Goal: Information Seeking & Learning: Compare options

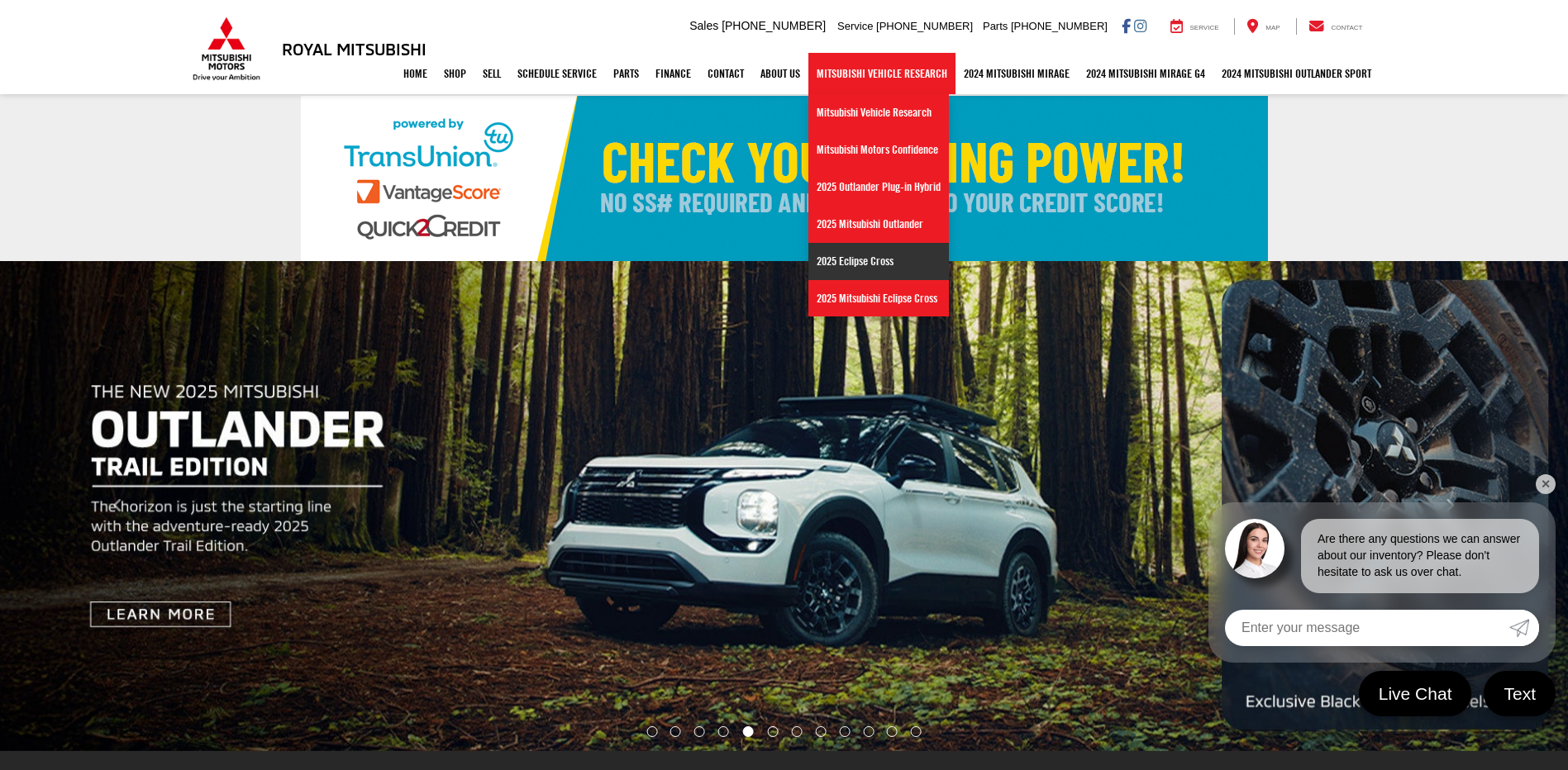
click at [852, 264] on link "2025 Eclipse Cross" at bounding box center [878, 262] width 141 height 37
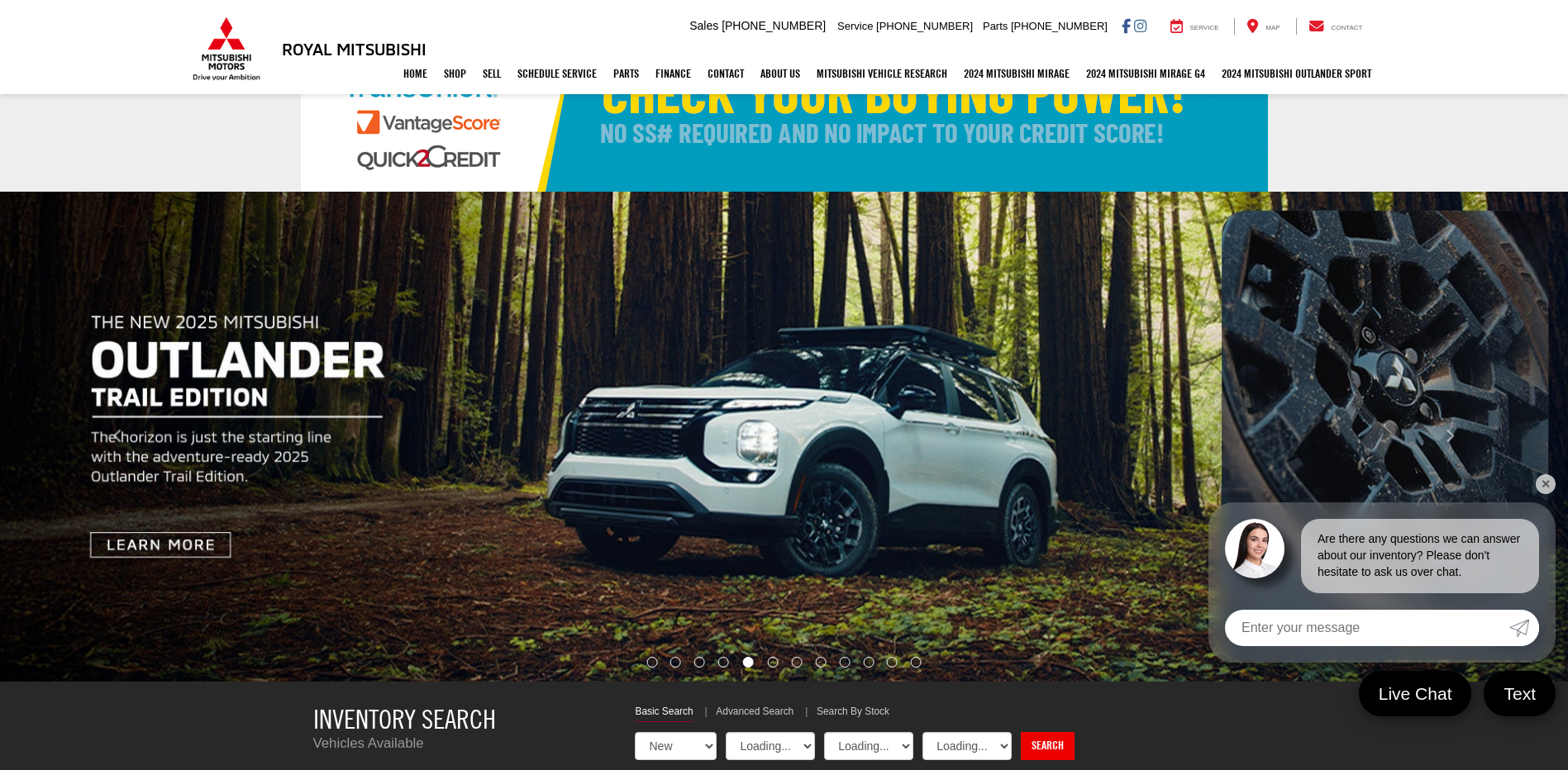
select select "Mitsubishi"
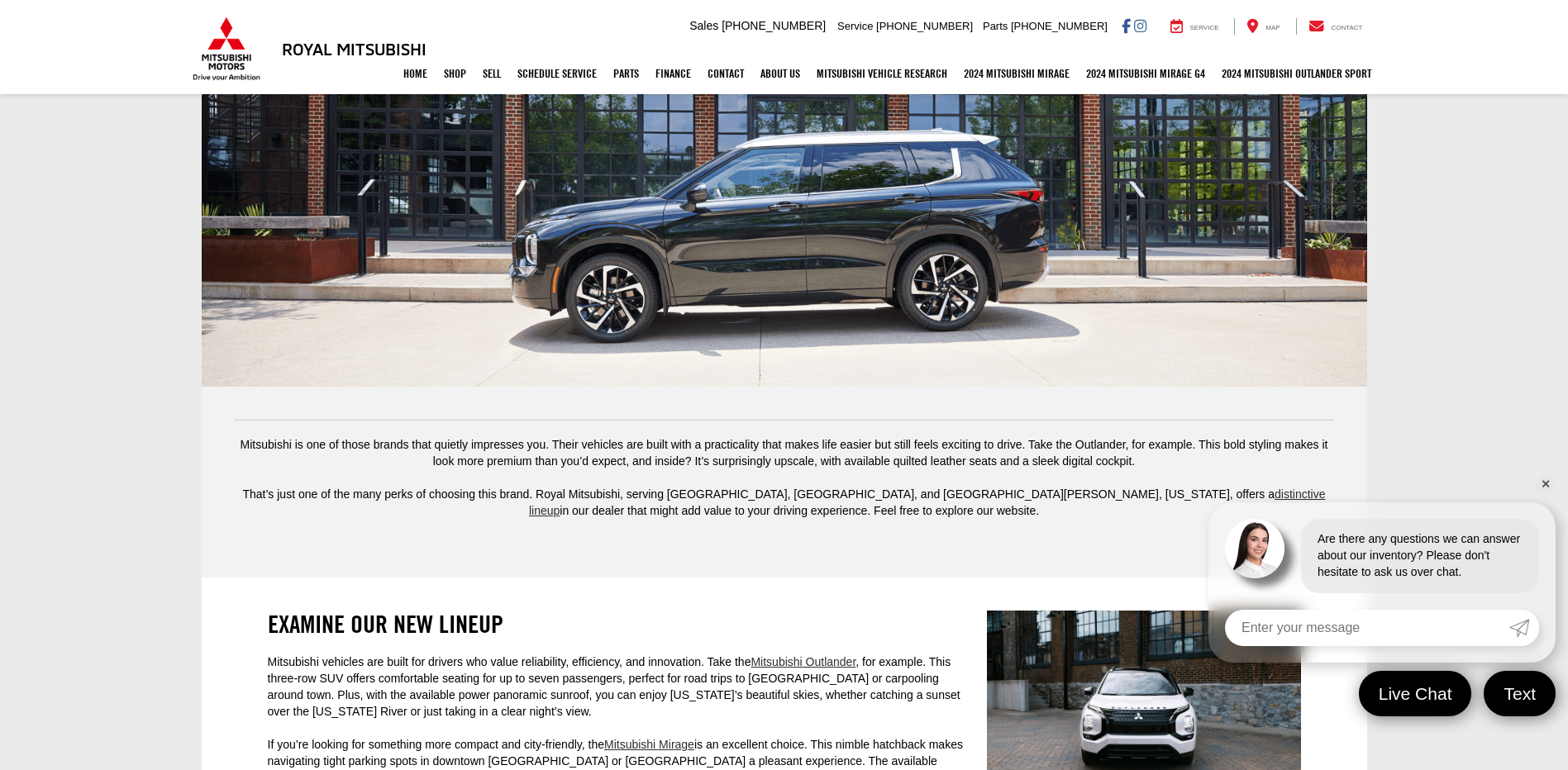
scroll to position [2899, 0]
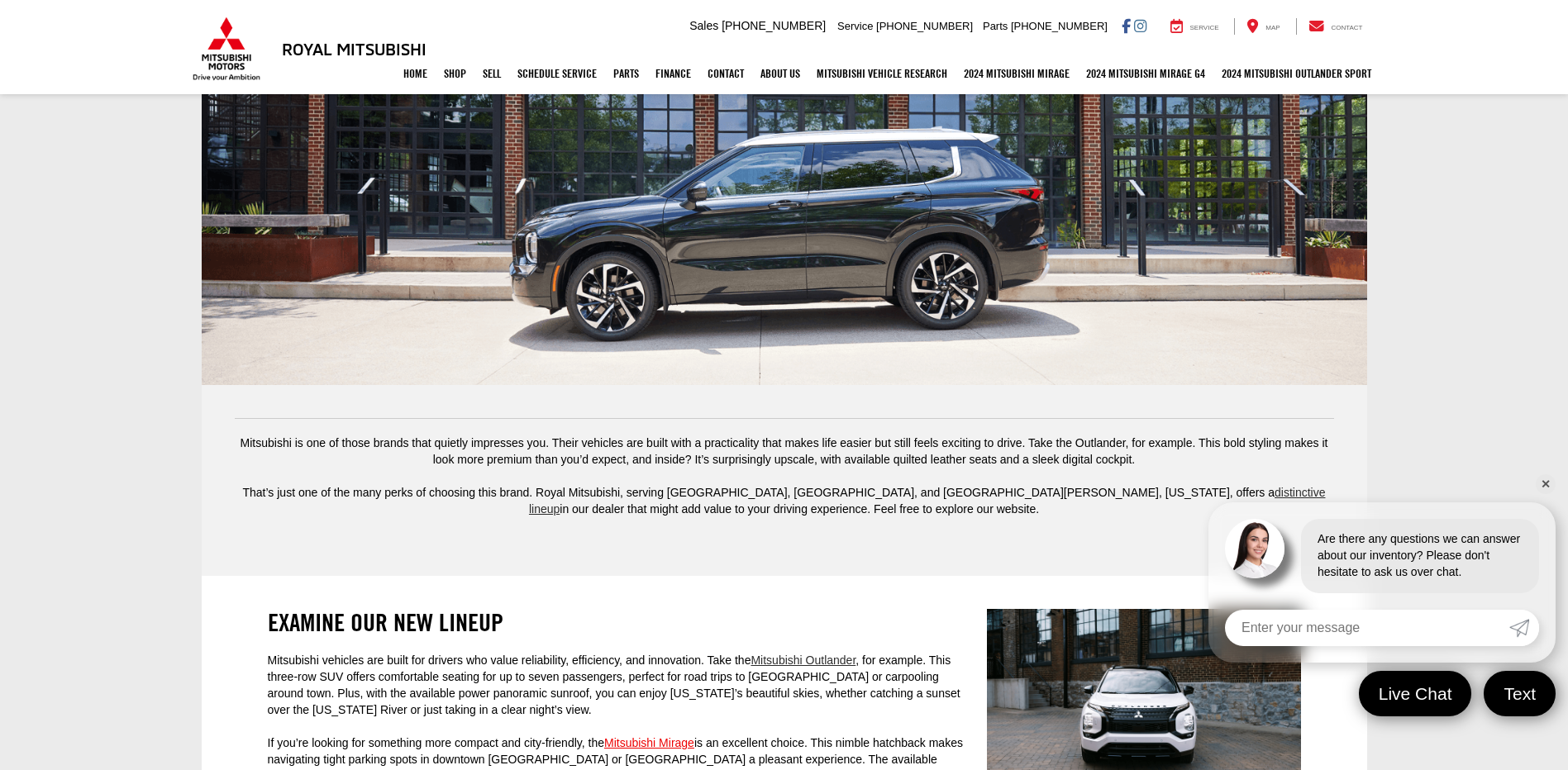
click at [652, 736] on link "Mitsubishi Mirage" at bounding box center [649, 743] width 90 height 13
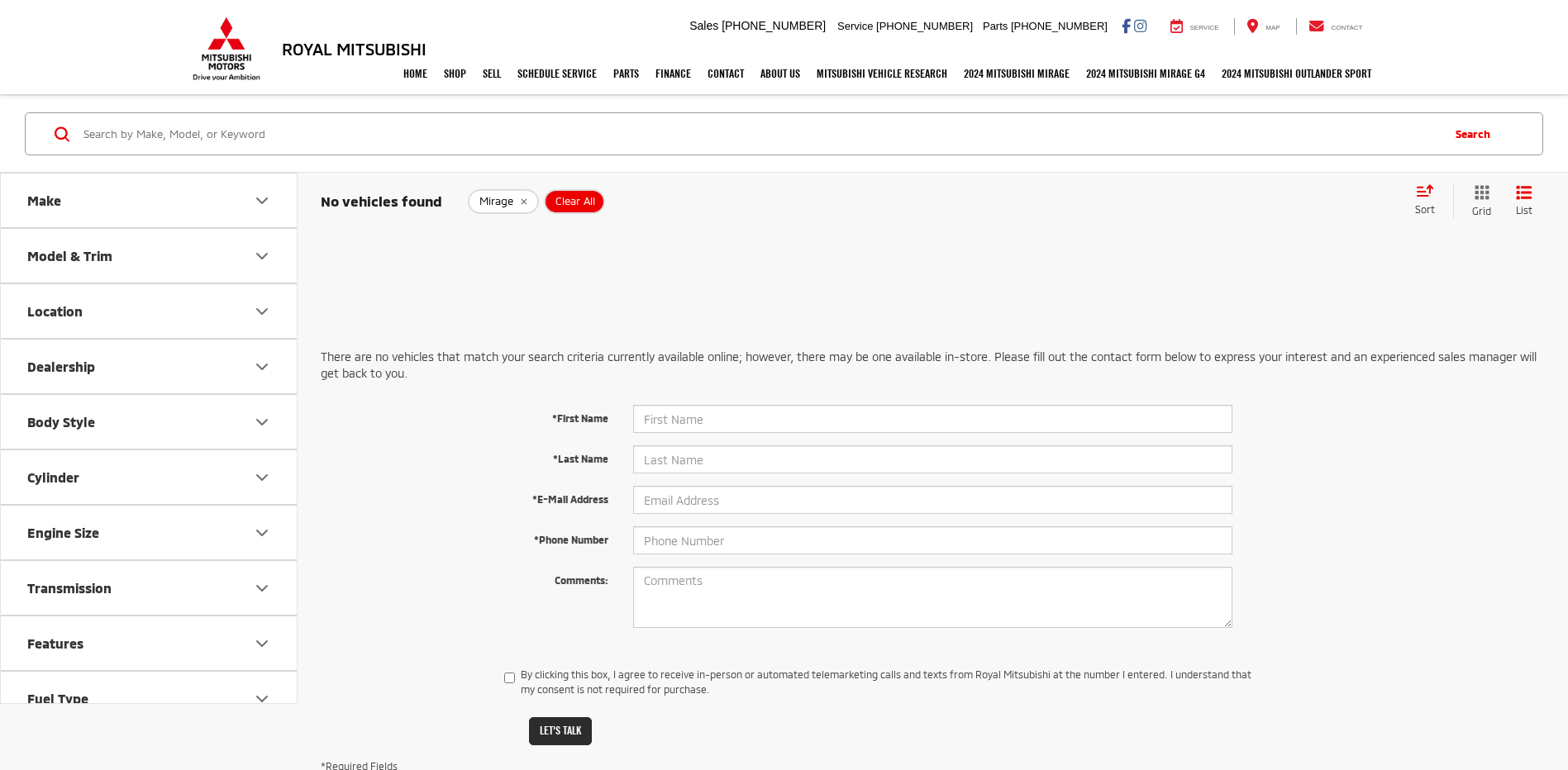
click at [590, 202] on span "Clear All" at bounding box center [575, 201] width 40 height 13
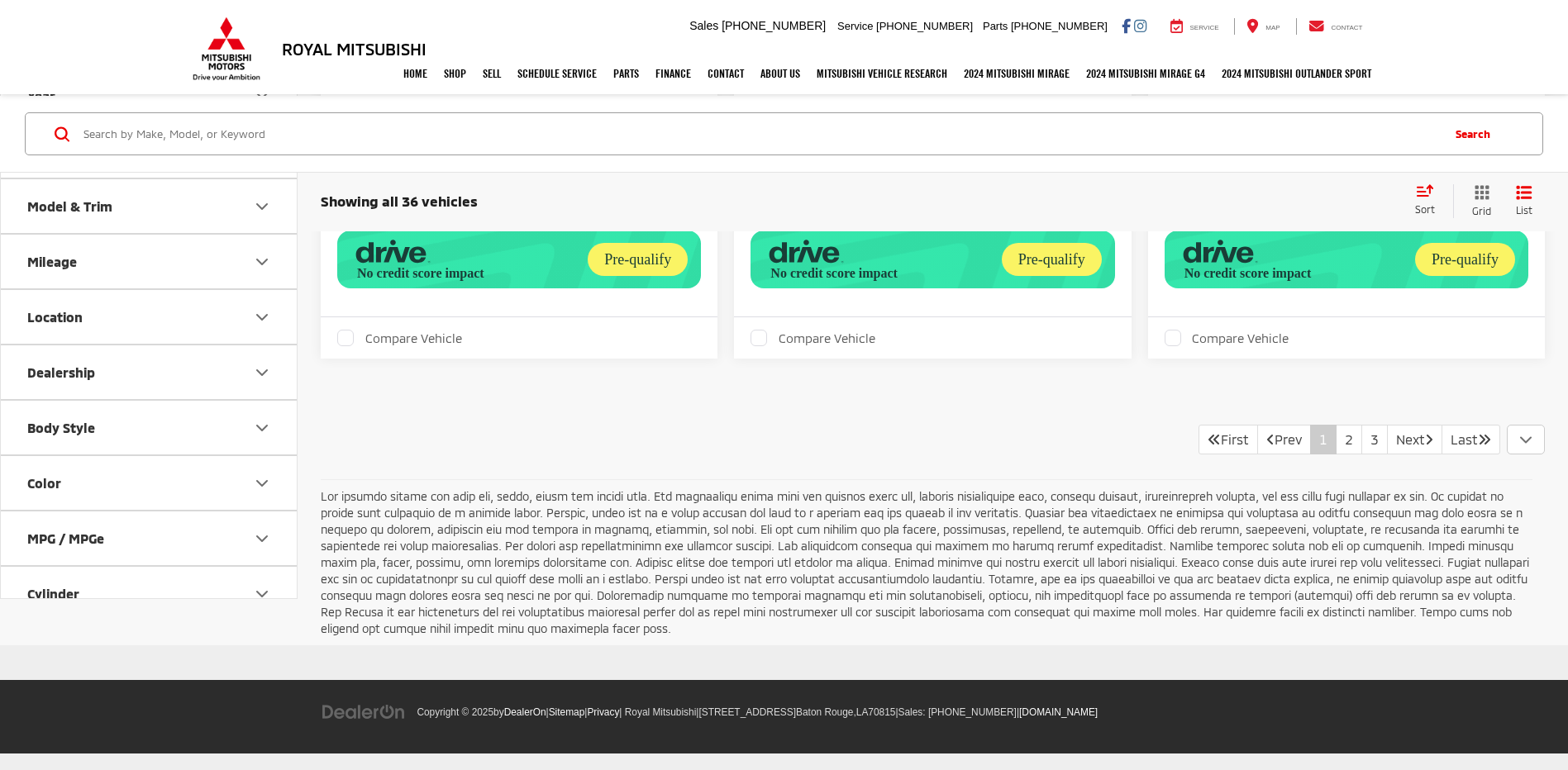
scroll to position [3554, 0]
click at [1336, 454] on link "2" at bounding box center [1348, 439] width 26 height 30
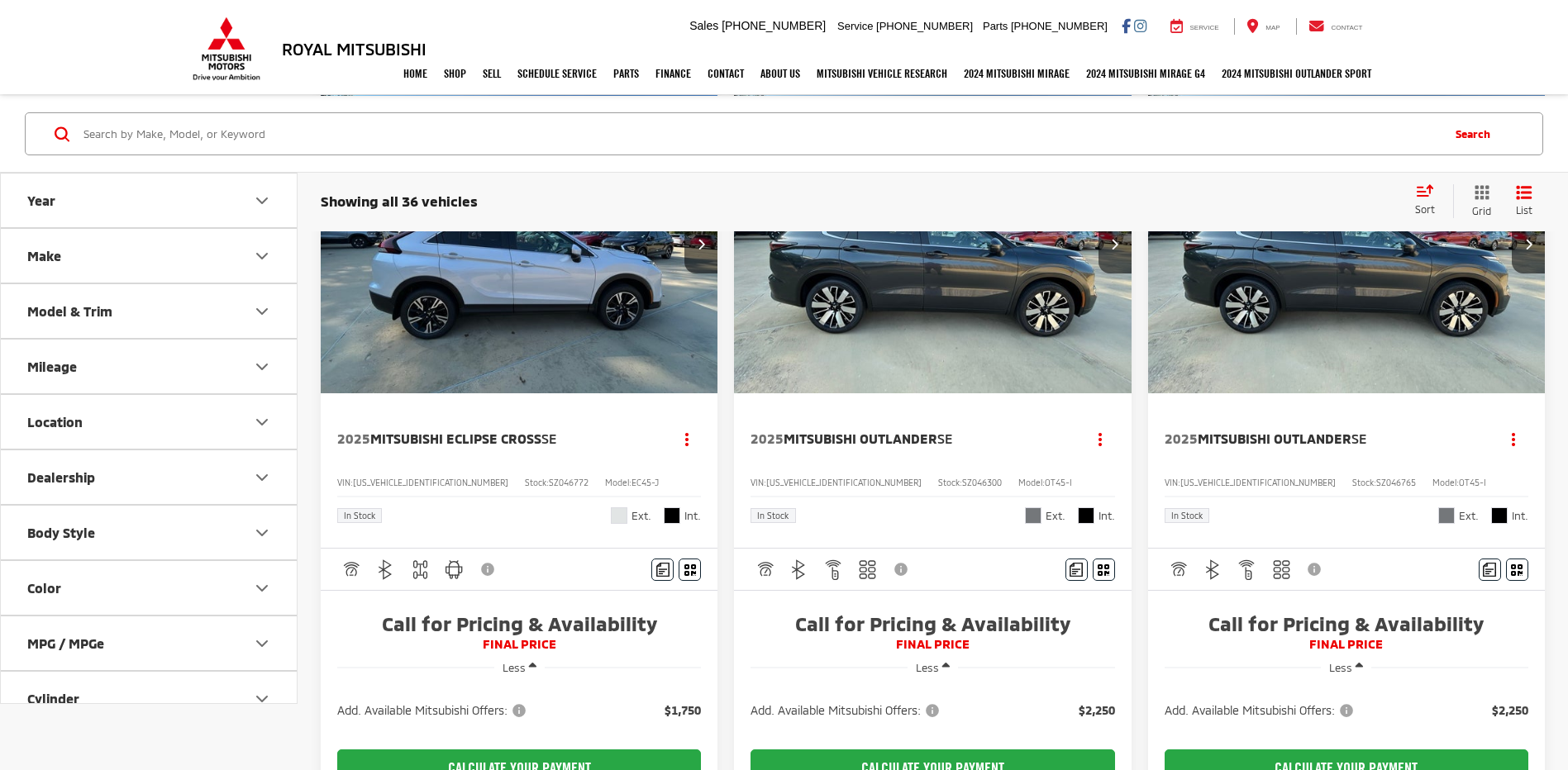
scroll to position [2976, 0]
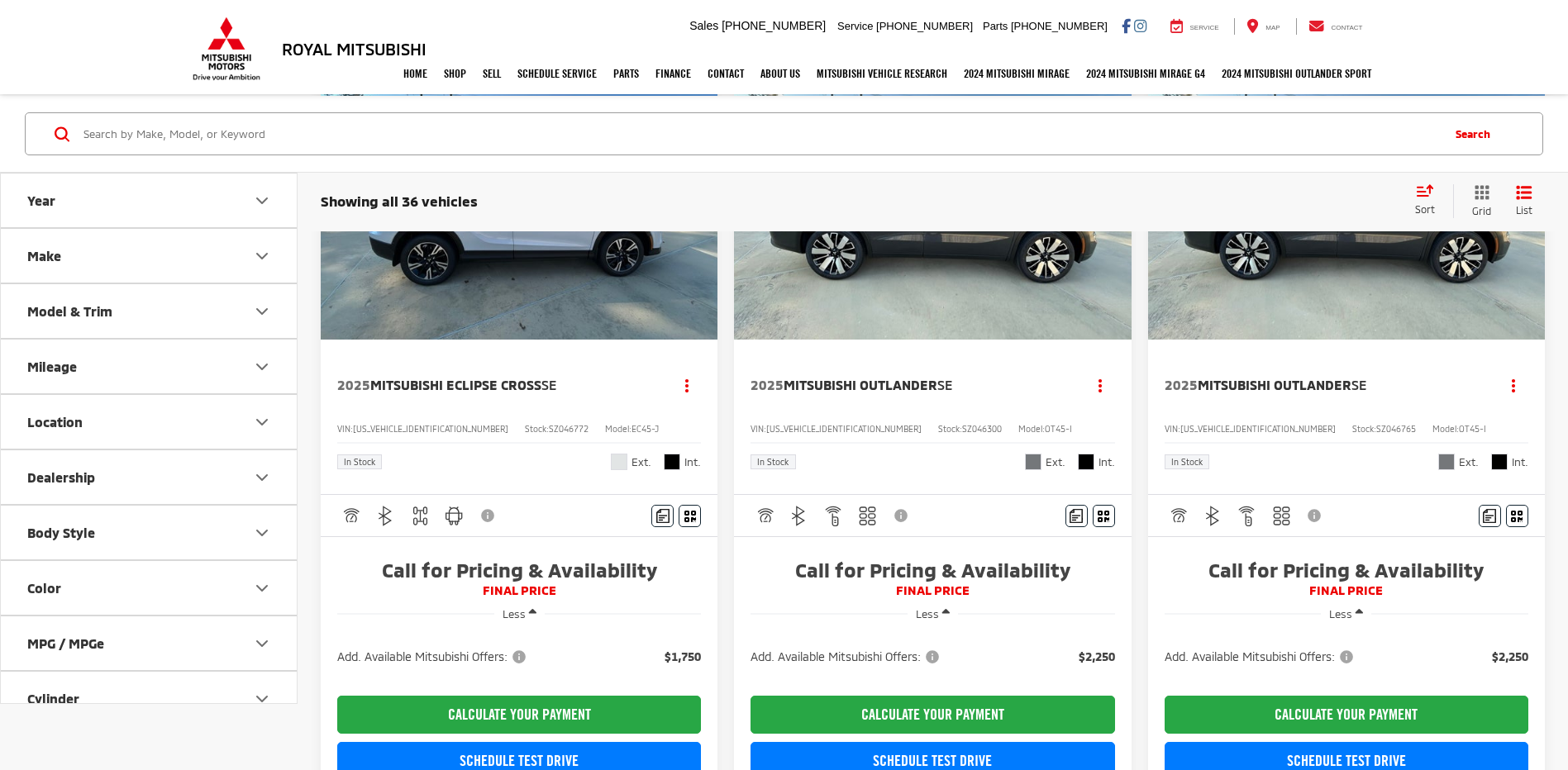
click at [1279, 342] on img "2025 Mitsubishi Outlander SE 0" at bounding box center [1346, 191] width 399 height 300
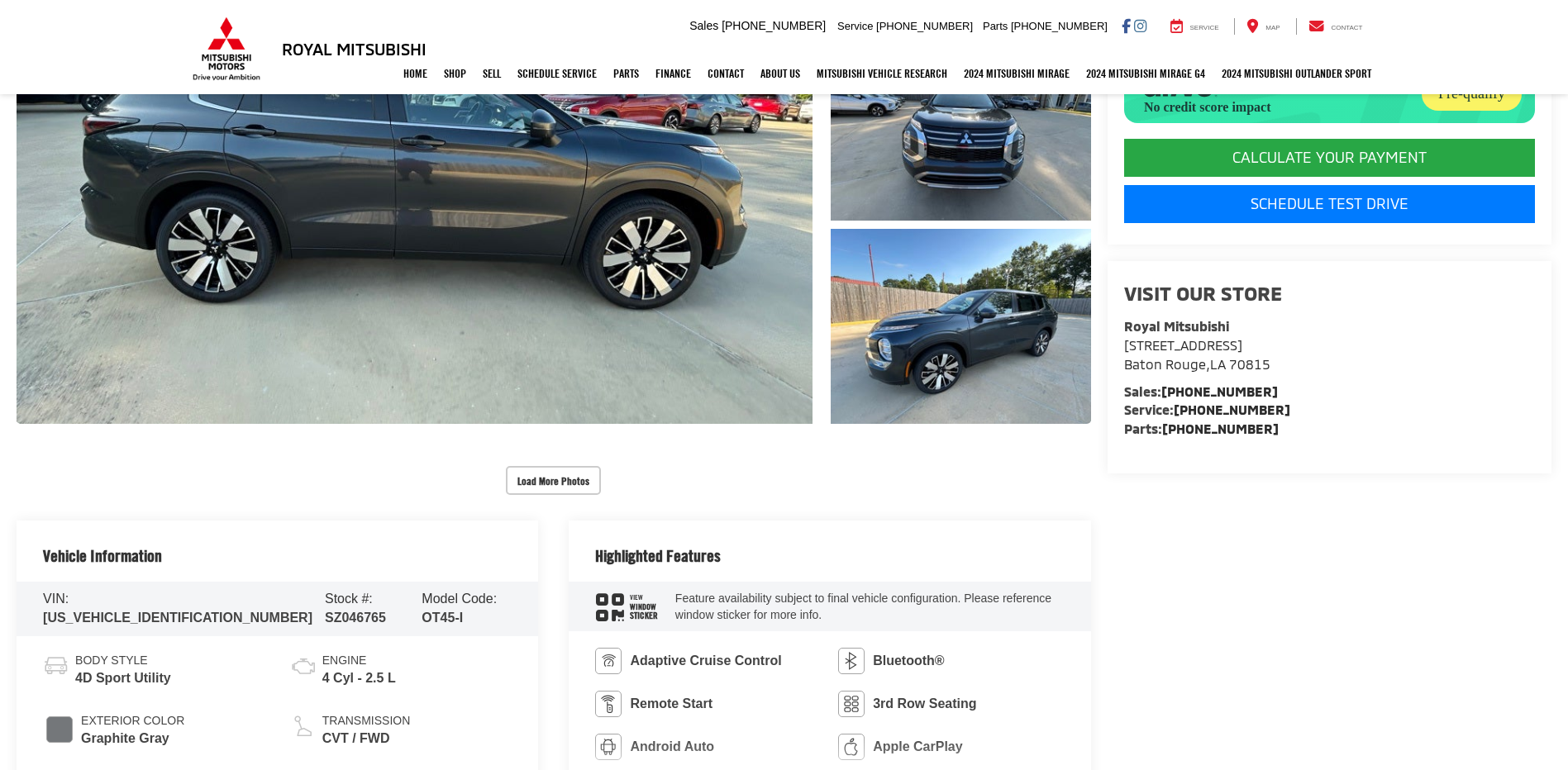
scroll to position [413, 0]
click at [534, 481] on button "Load More Photos" at bounding box center [553, 480] width 95 height 29
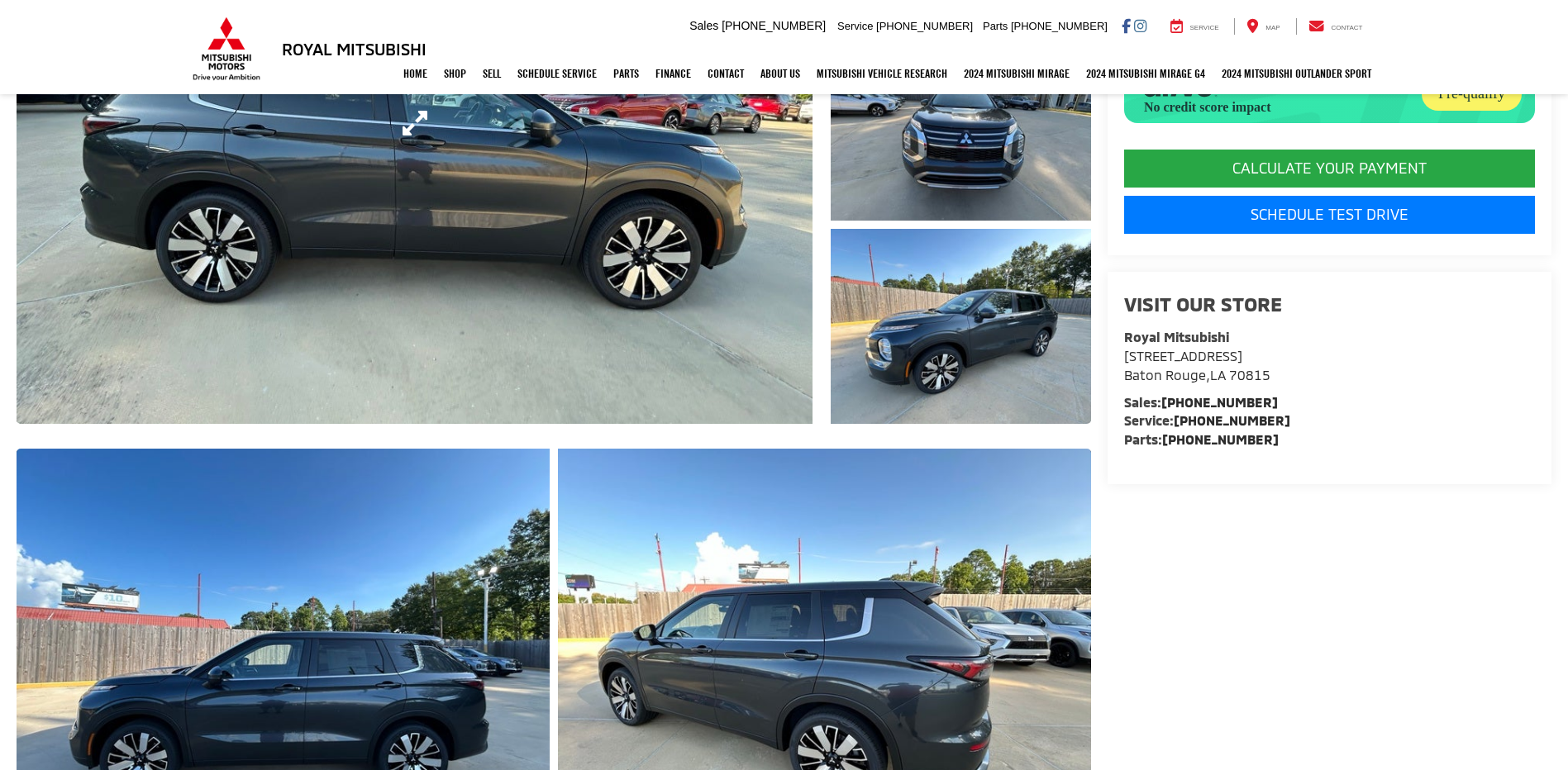
click at [559, 341] on link "Expand Photo 0" at bounding box center [414, 122] width 796 height 602
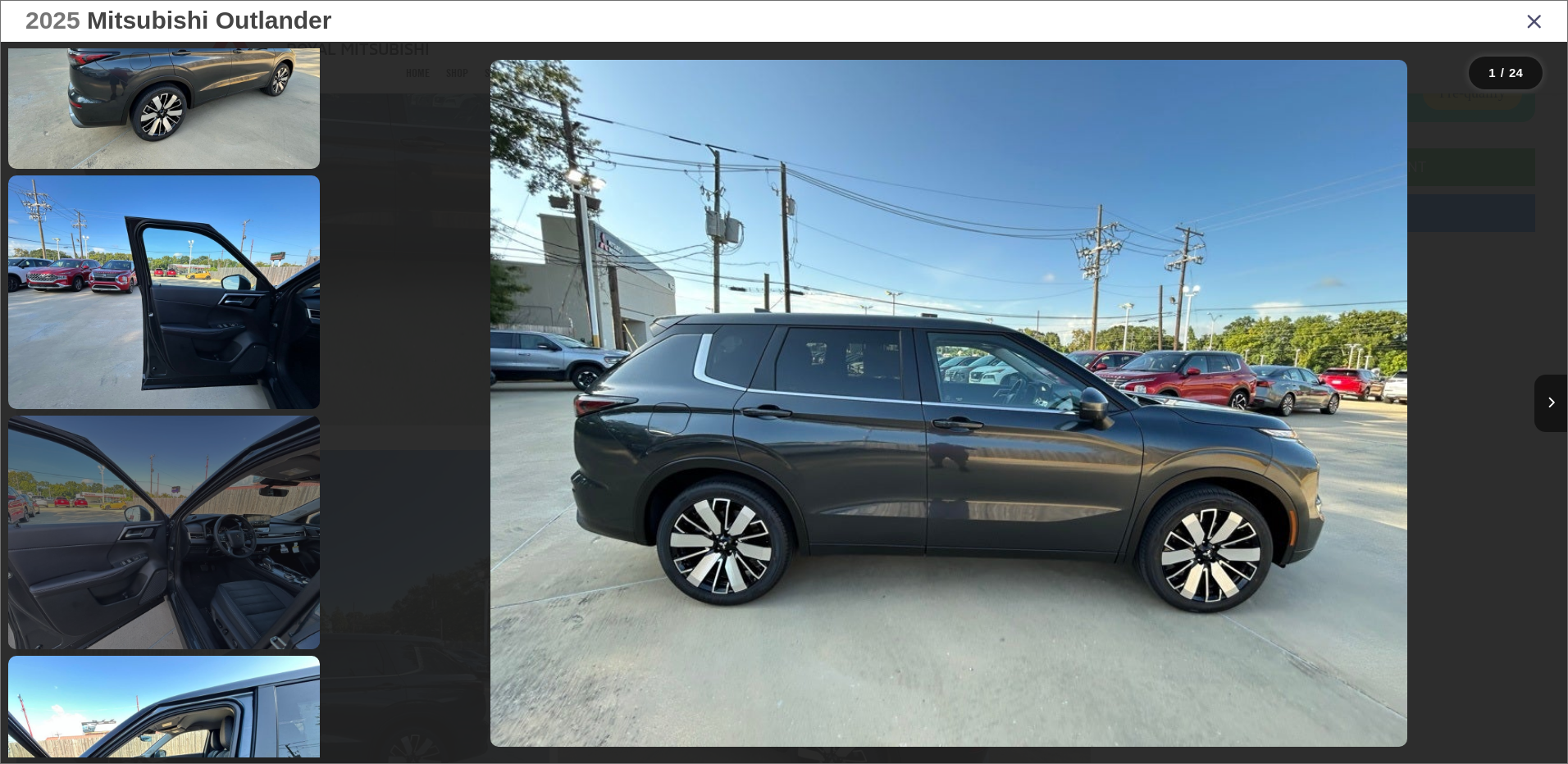
click at [234, 500] on link at bounding box center [164, 532] width 311 height 234
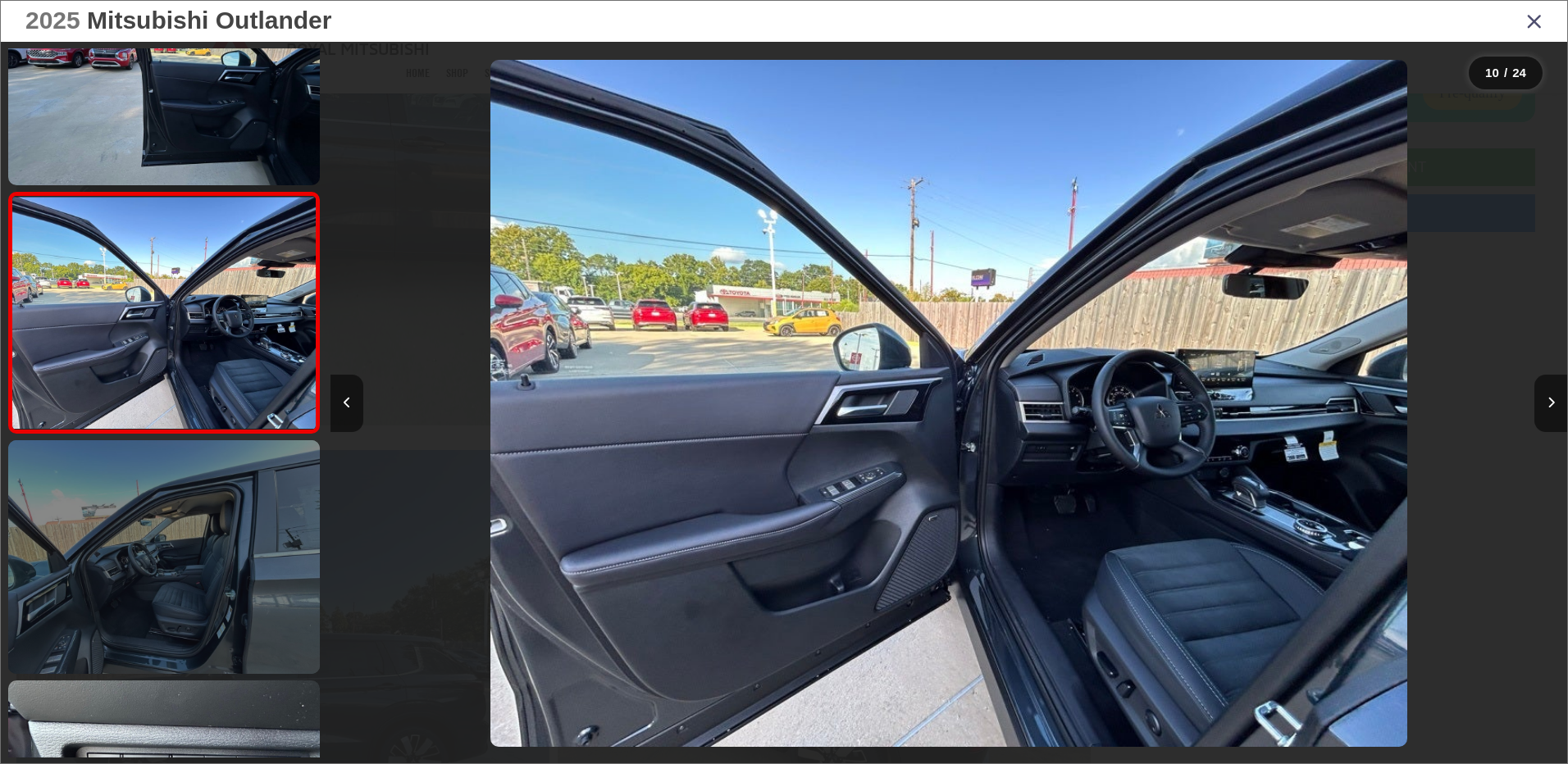
scroll to position [2059, 0]
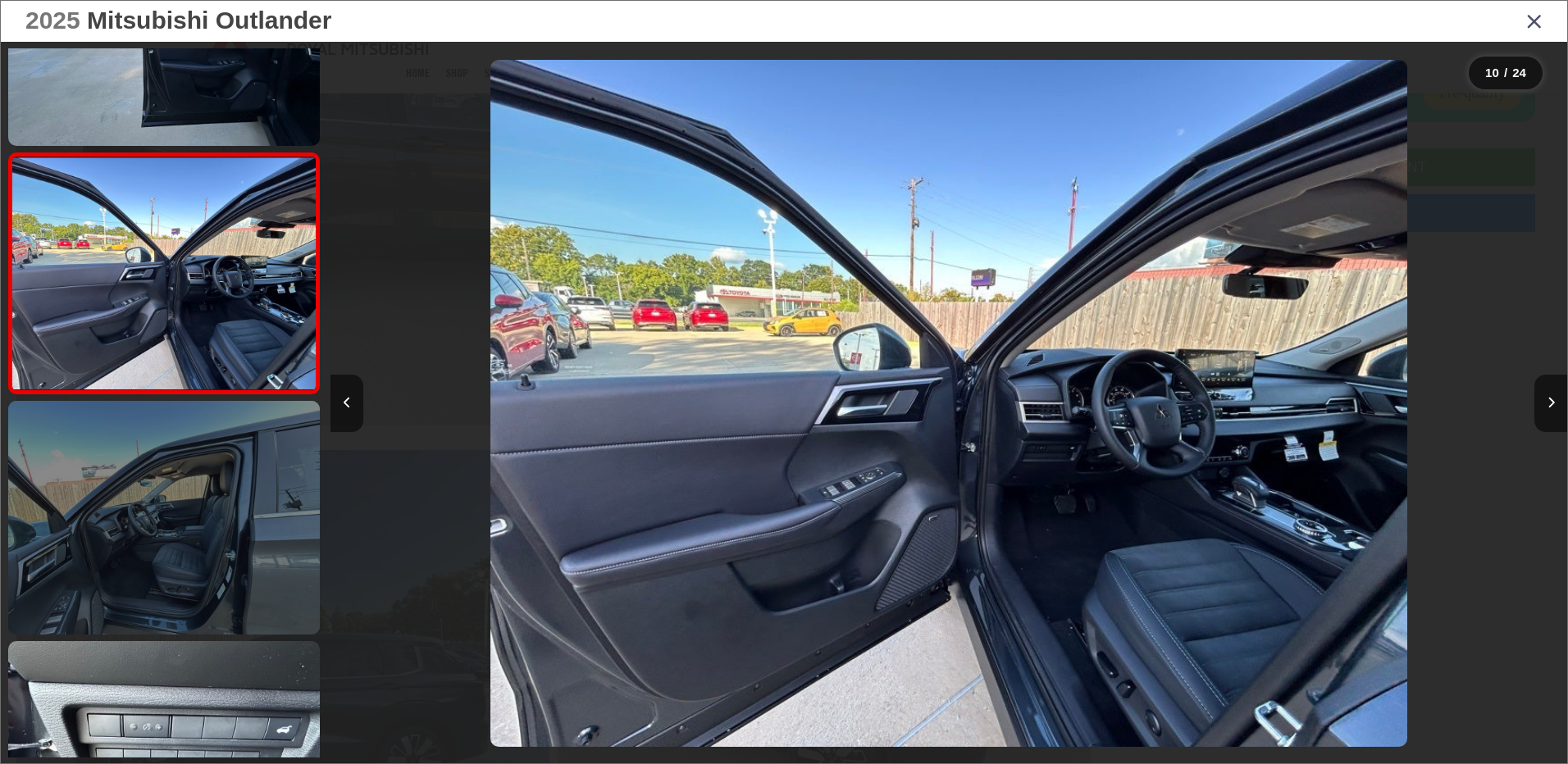
click at [245, 484] on link at bounding box center [164, 517] width 311 height 234
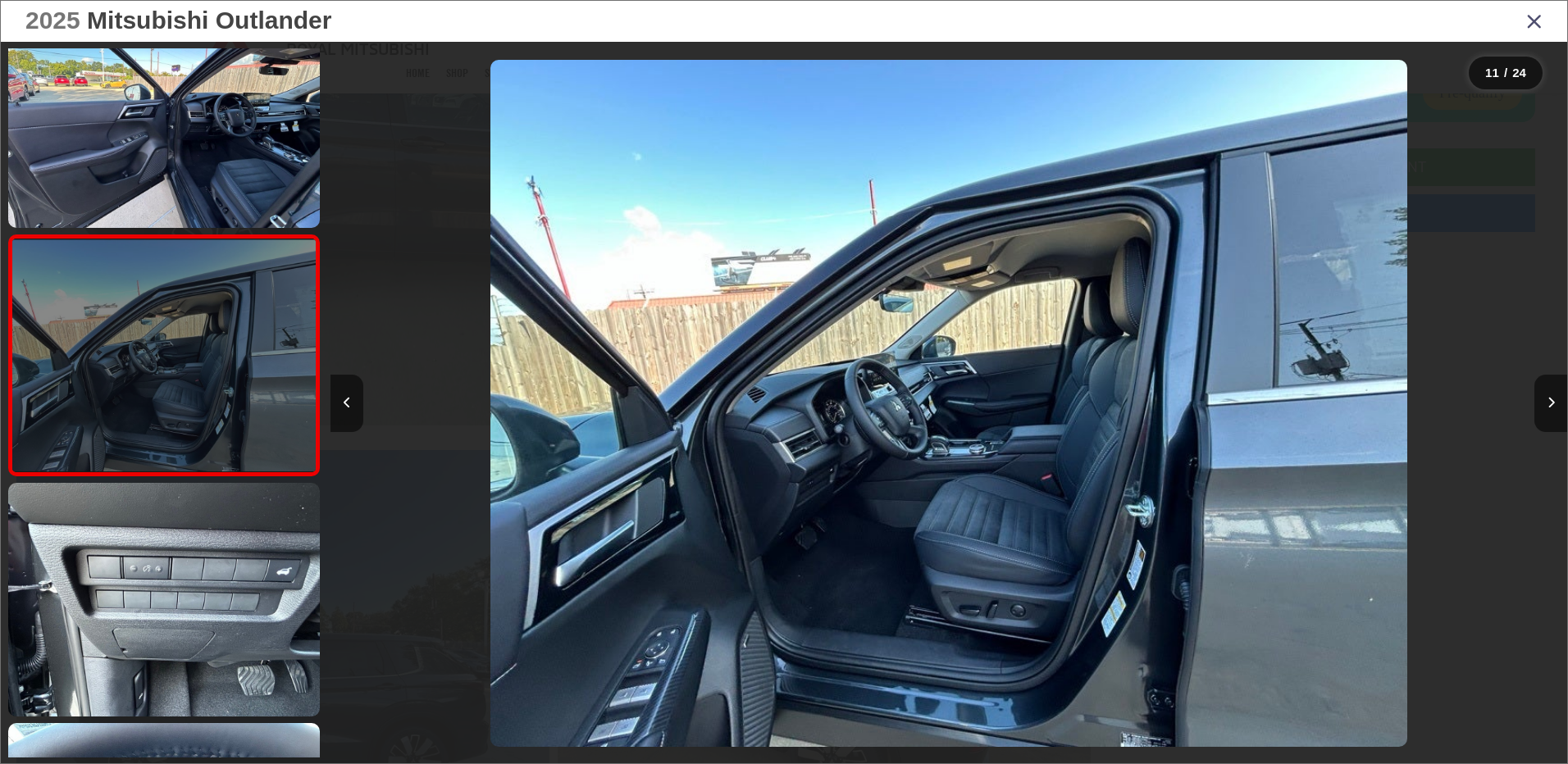
scroll to position [2299, 0]
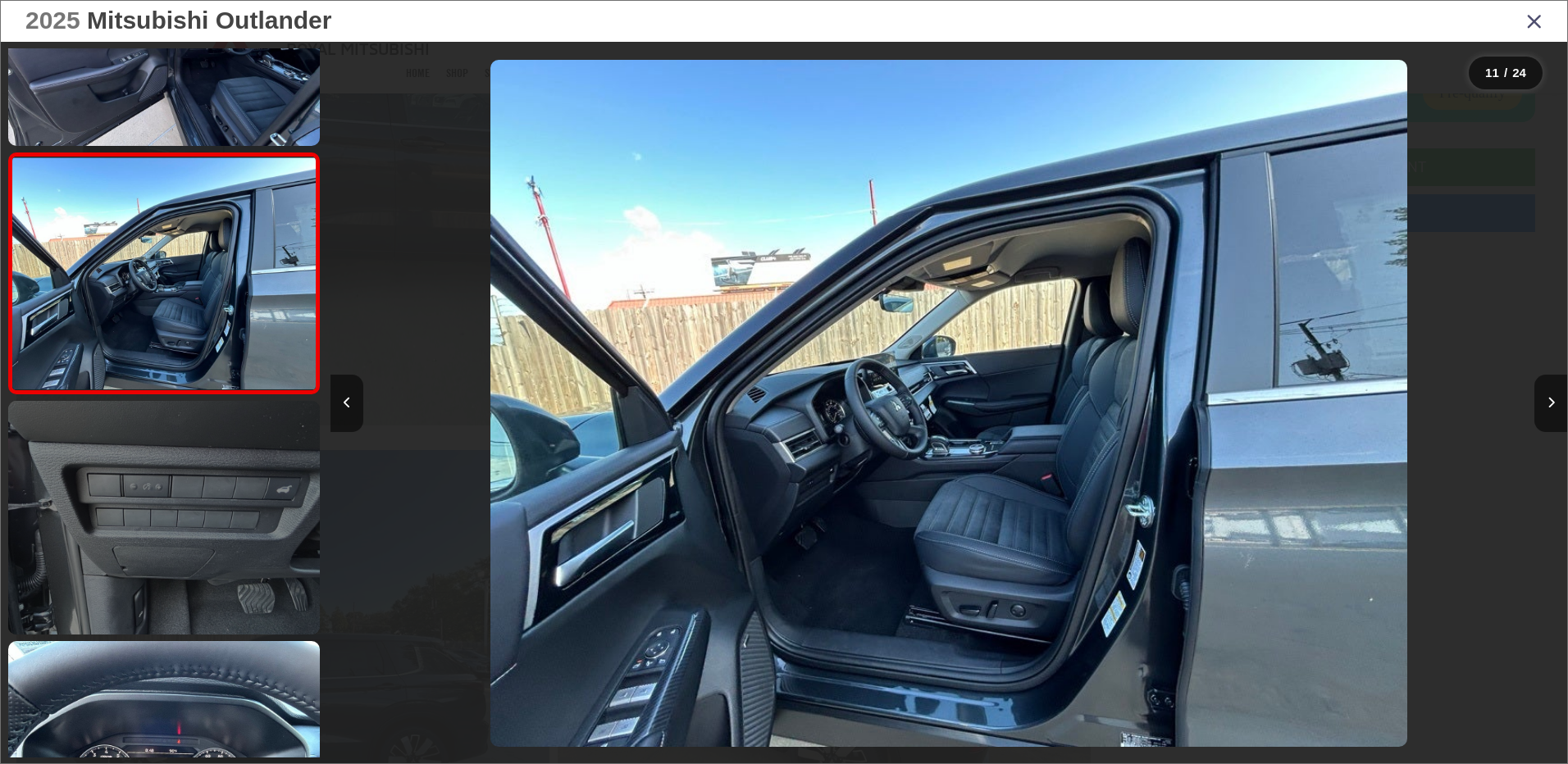
click at [245, 484] on link at bounding box center [164, 517] width 311 height 234
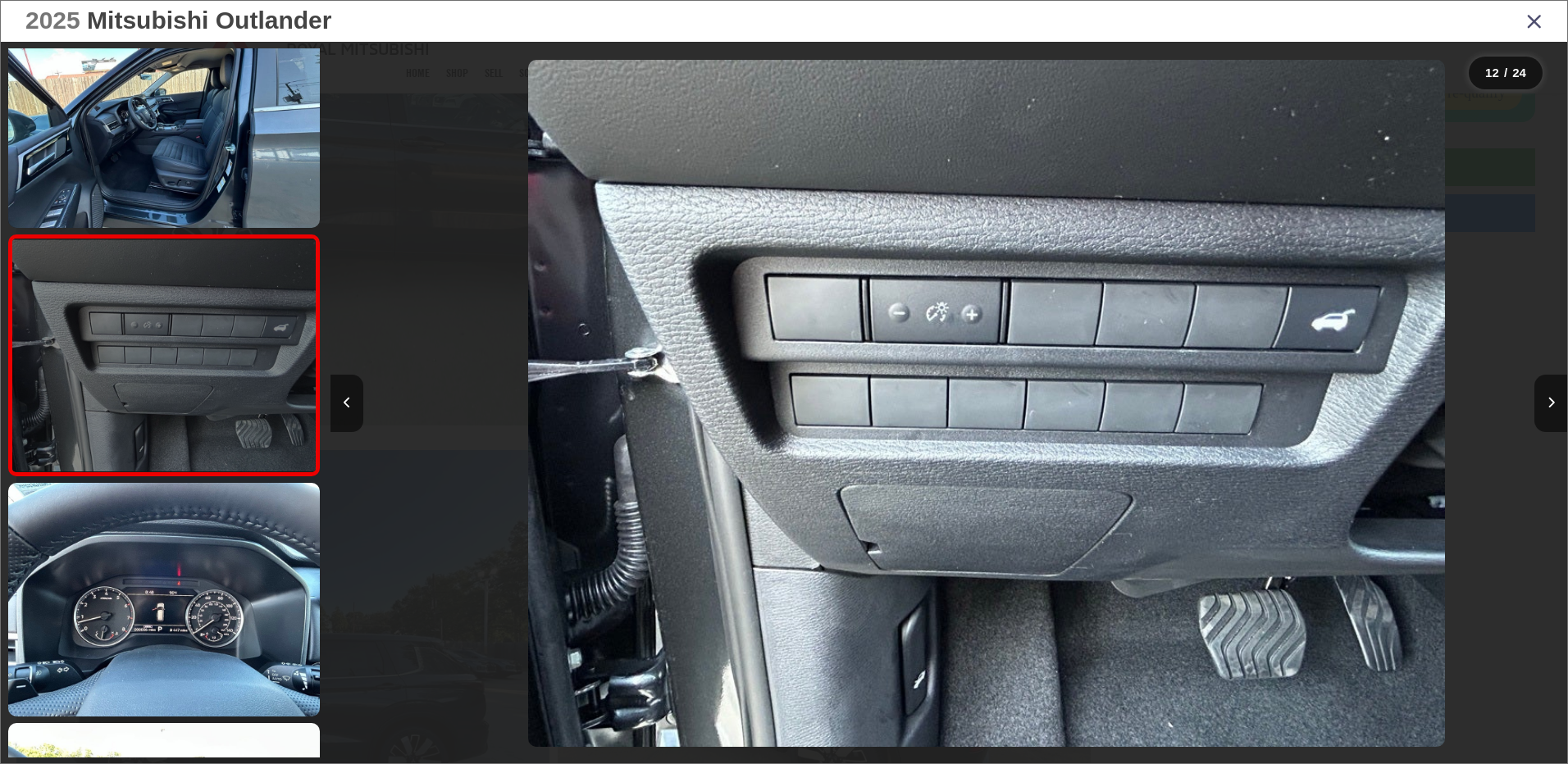
scroll to position [0, 13606]
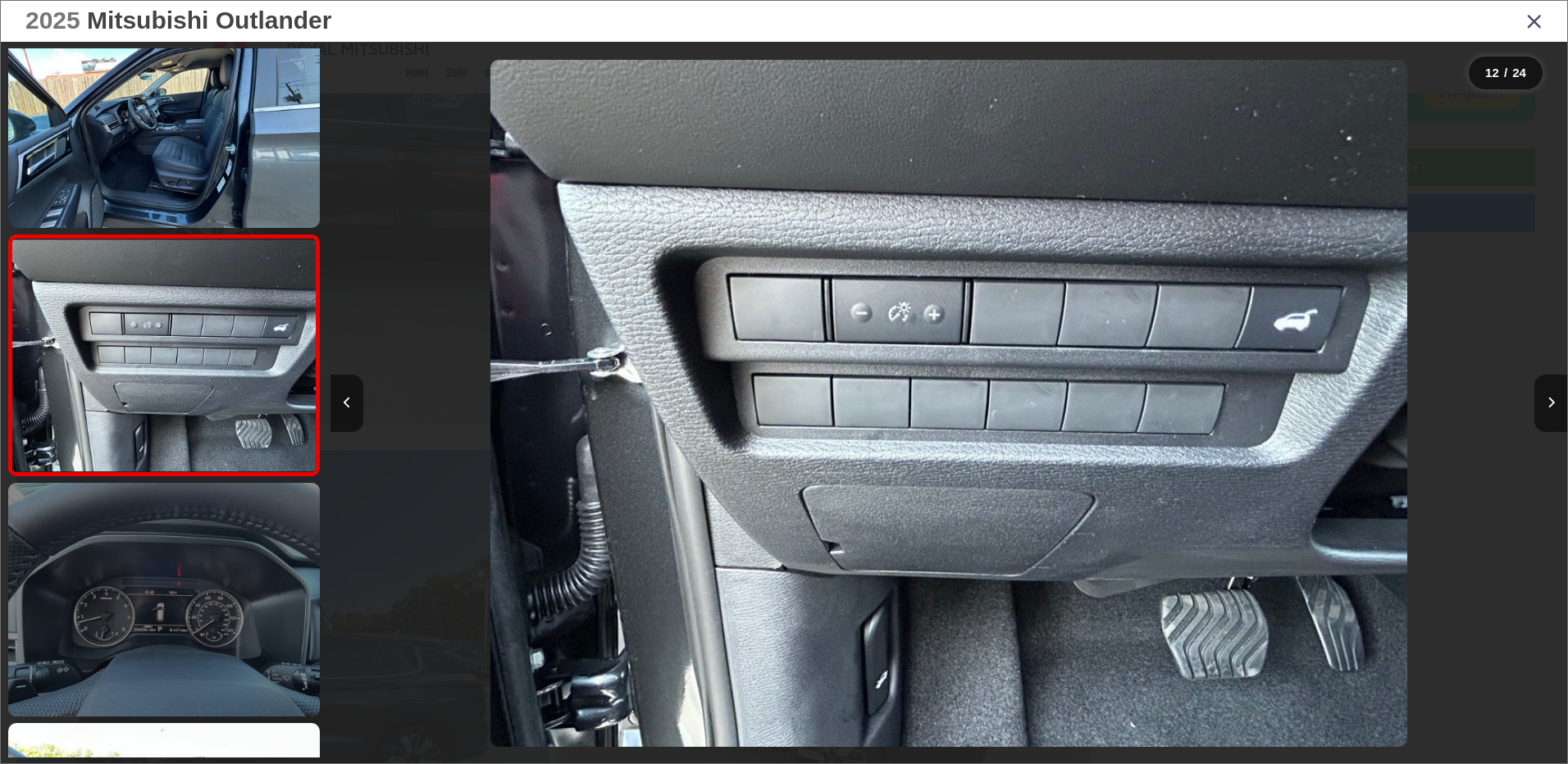
click at [212, 571] on link at bounding box center [164, 600] width 311 height 234
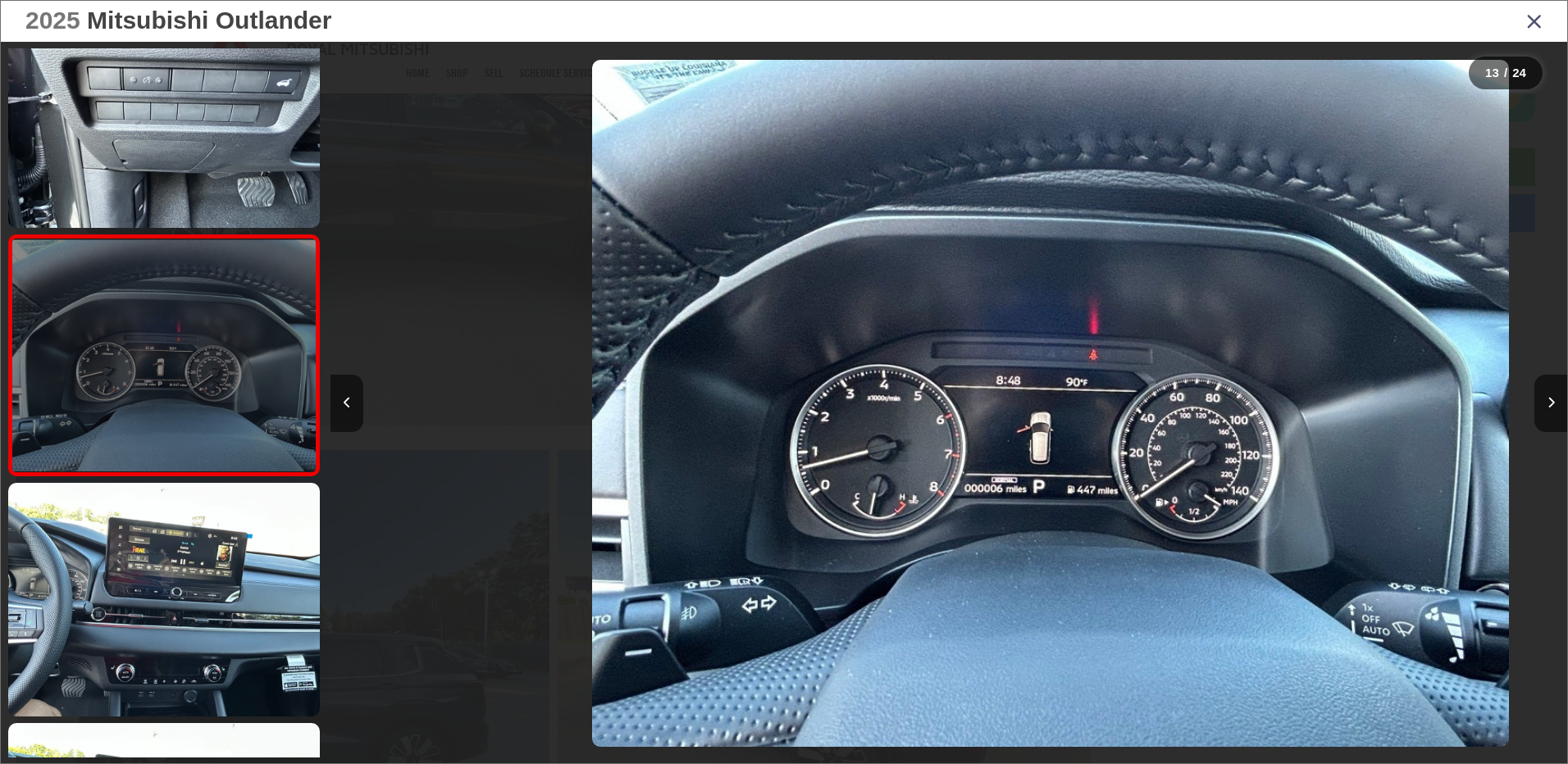
scroll to position [0, 14842]
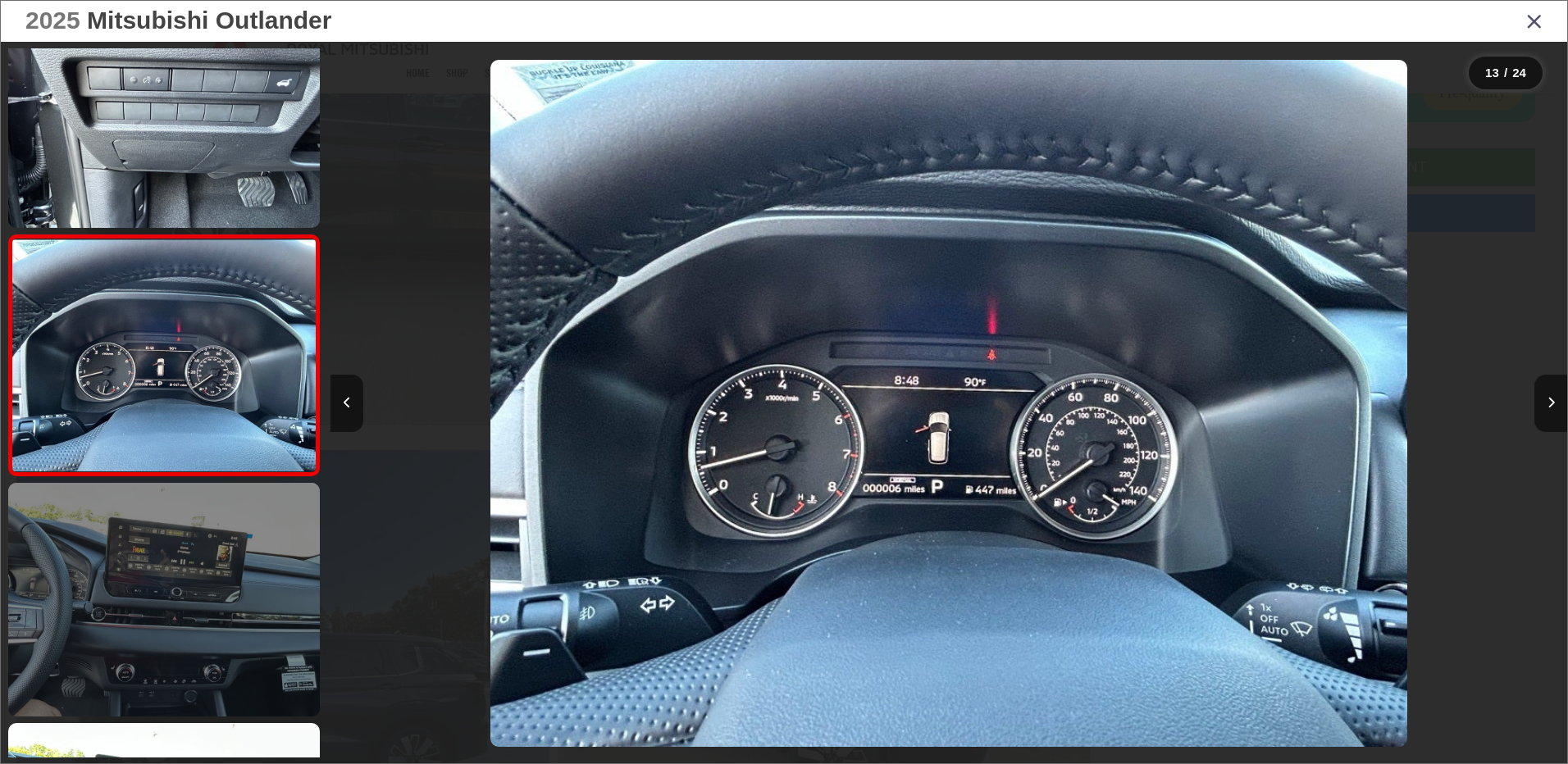
click at [221, 564] on link at bounding box center [164, 600] width 311 height 234
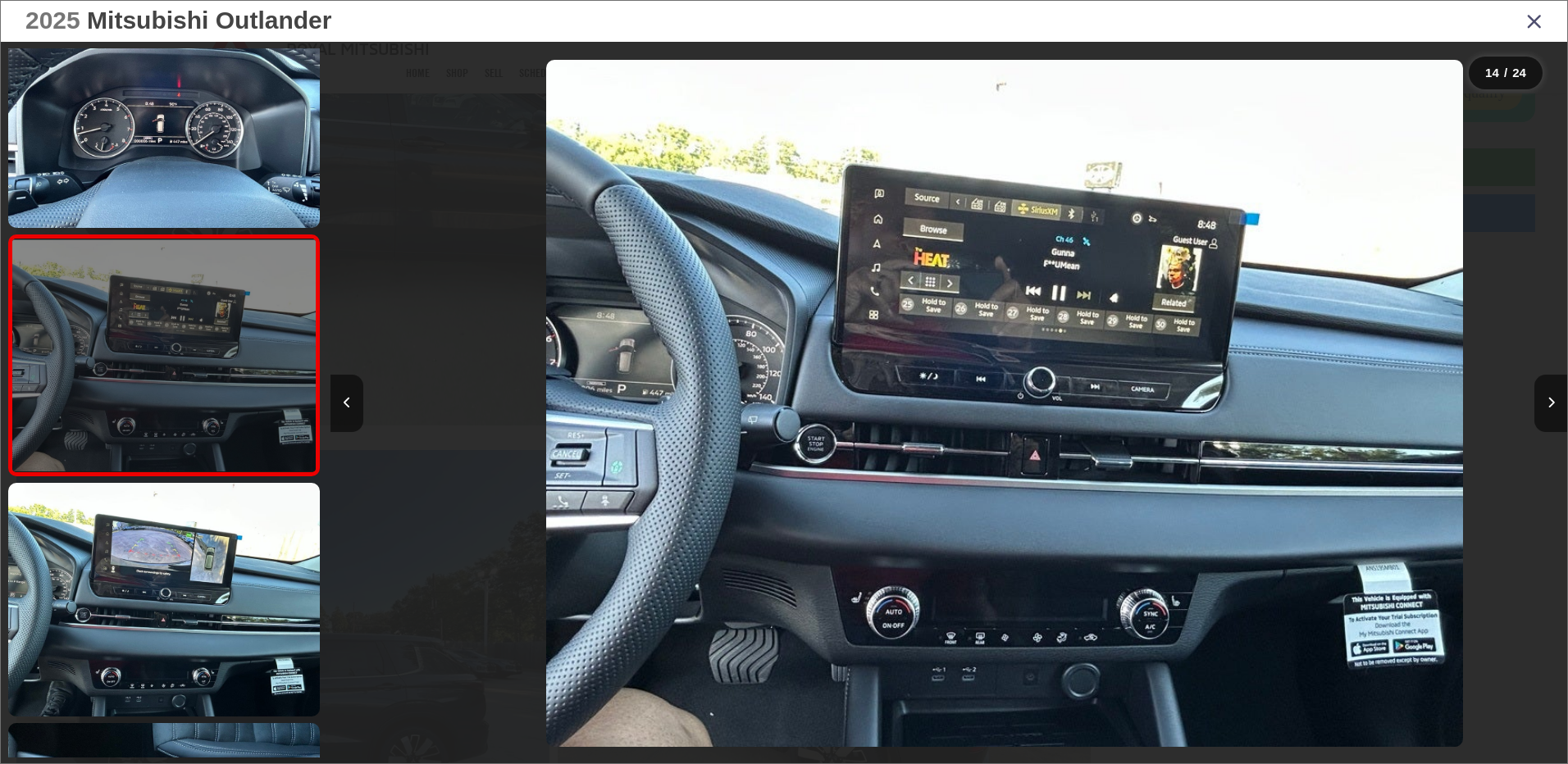
scroll to position [0, 16079]
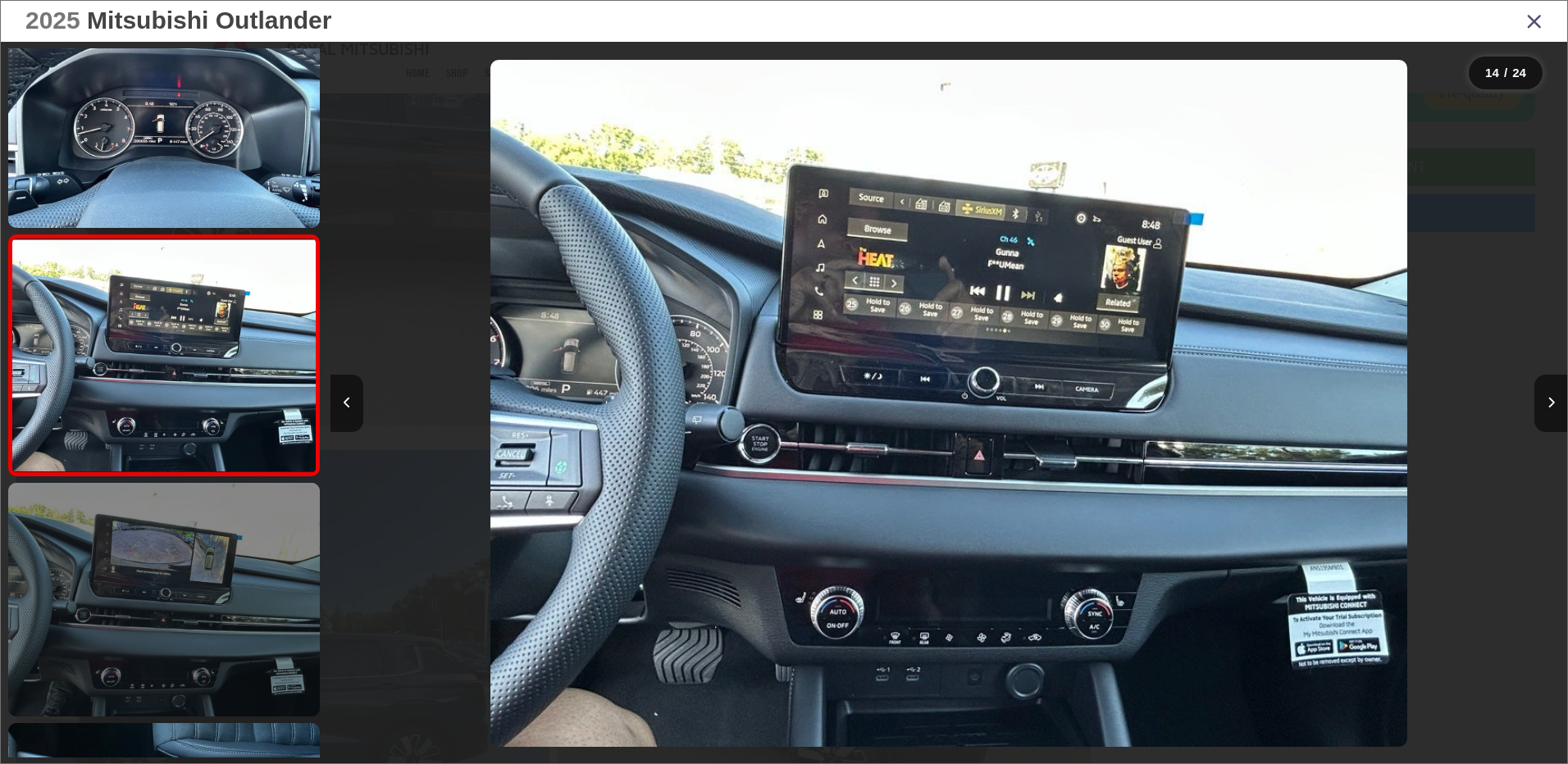
click at [223, 564] on link at bounding box center [164, 600] width 311 height 234
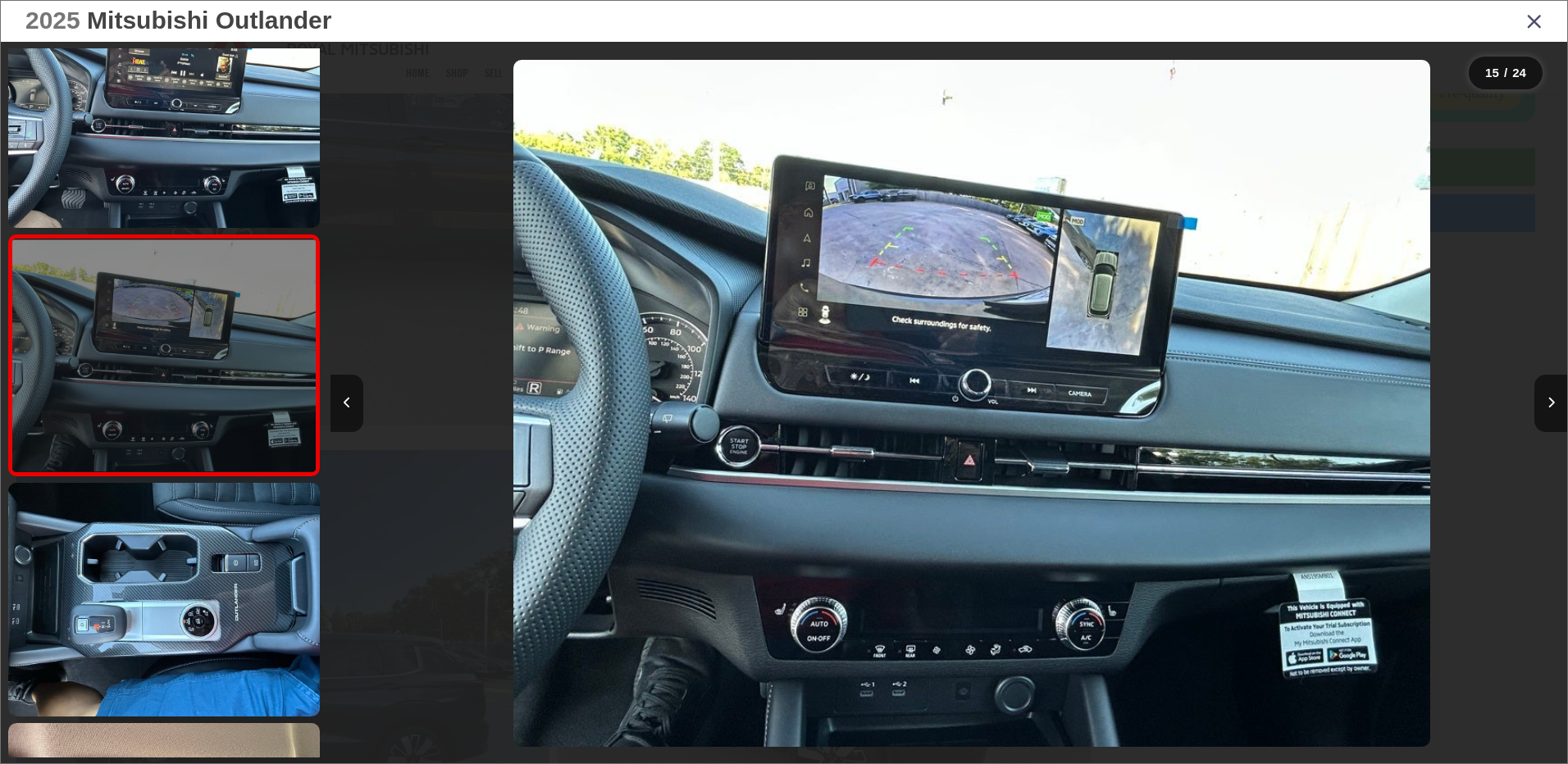
scroll to position [0, 17316]
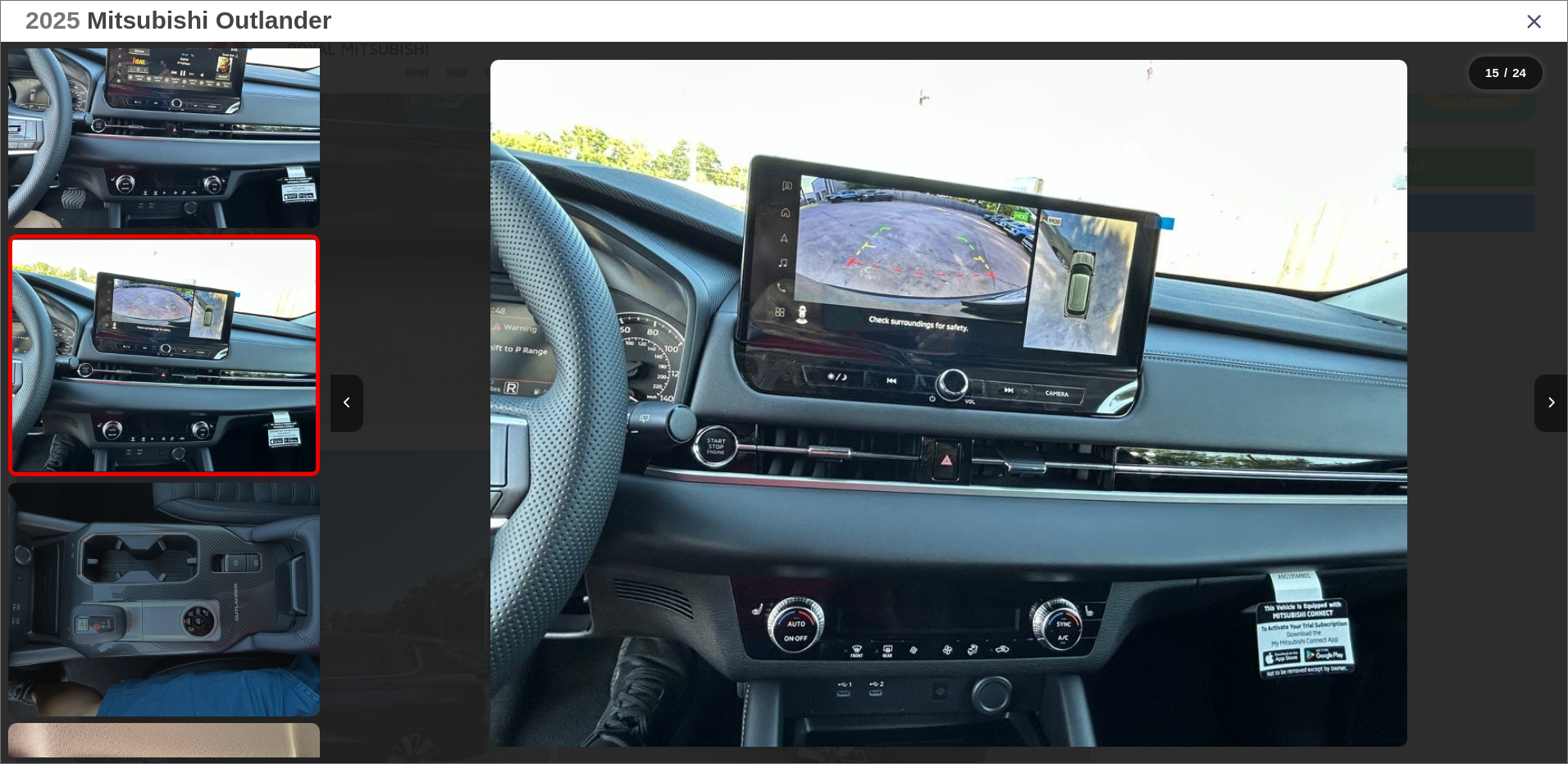
click at [223, 564] on link at bounding box center [164, 600] width 311 height 234
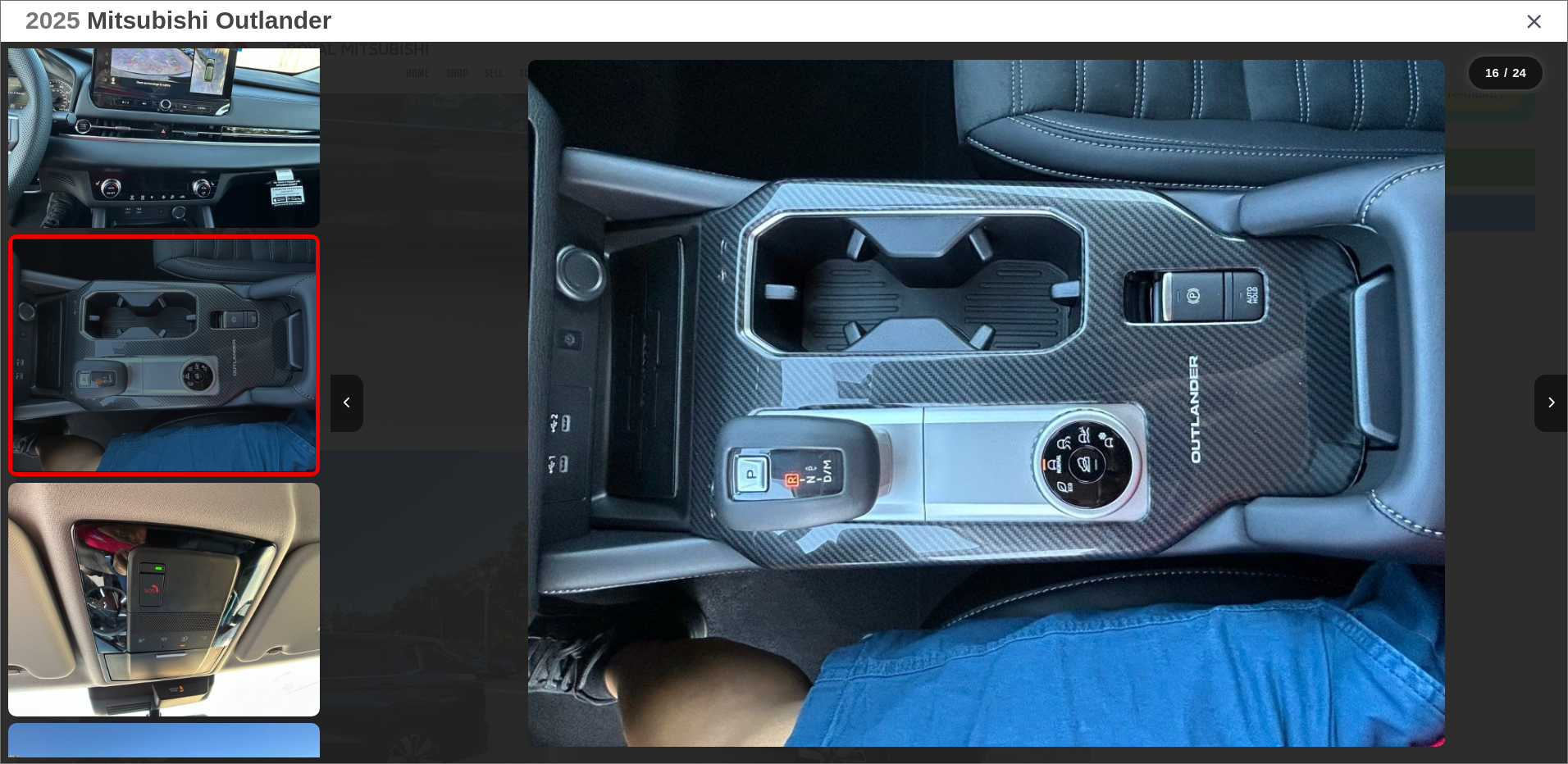
scroll to position [0, 18553]
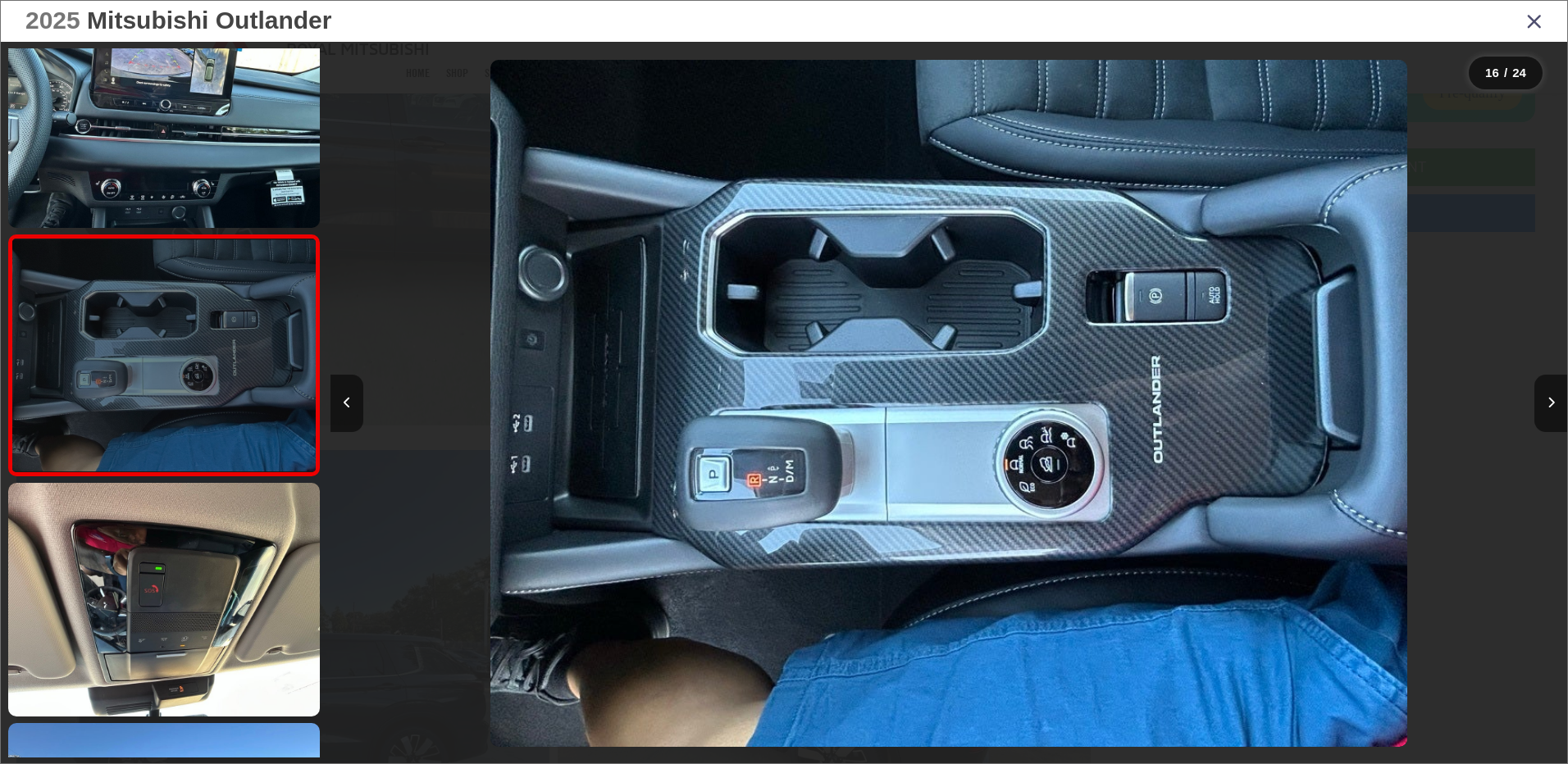
click at [223, 564] on link at bounding box center [164, 600] width 311 height 234
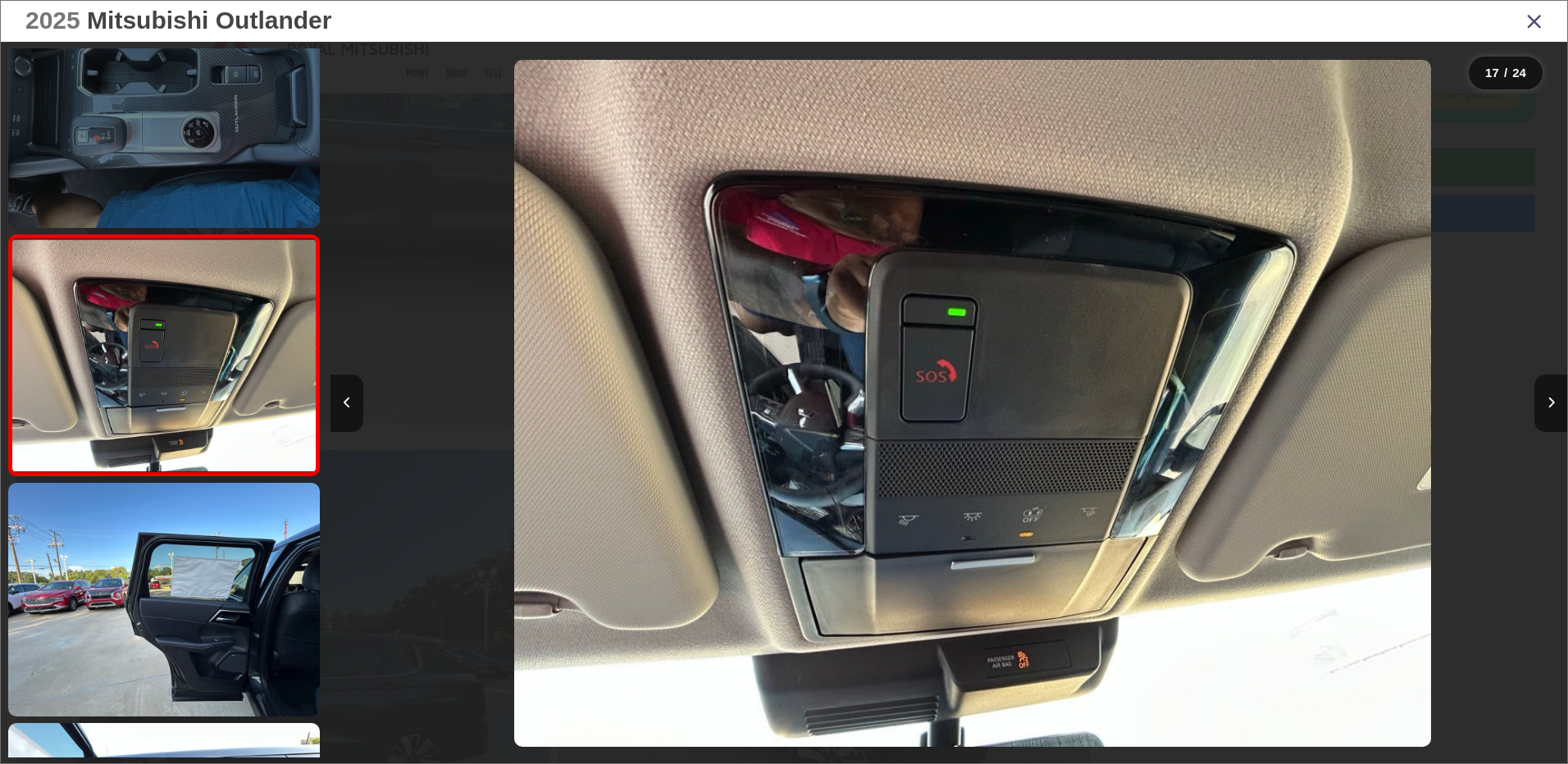
scroll to position [0, 0]
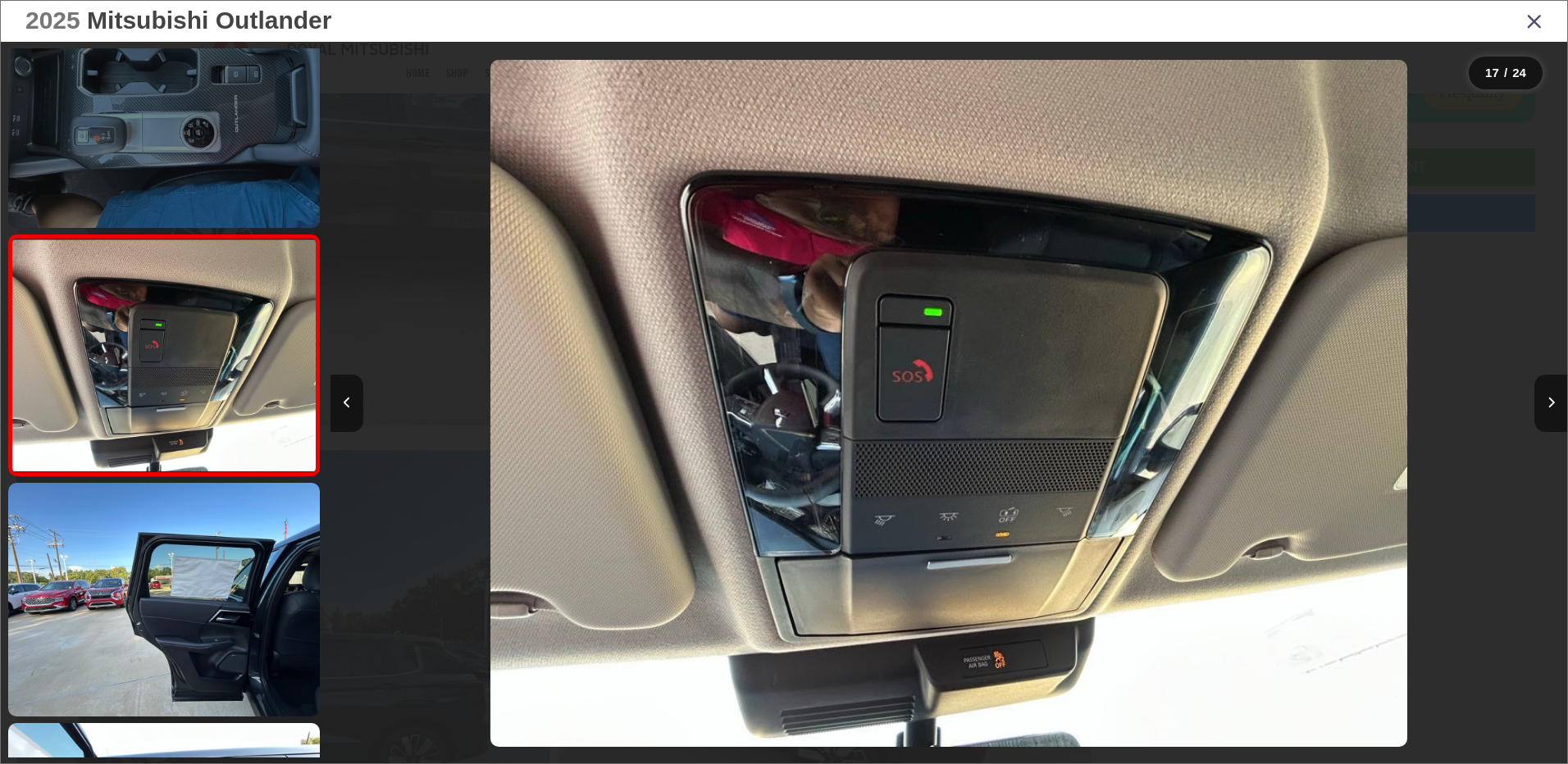
click at [223, 198] on link at bounding box center [164, 111] width 311 height 234
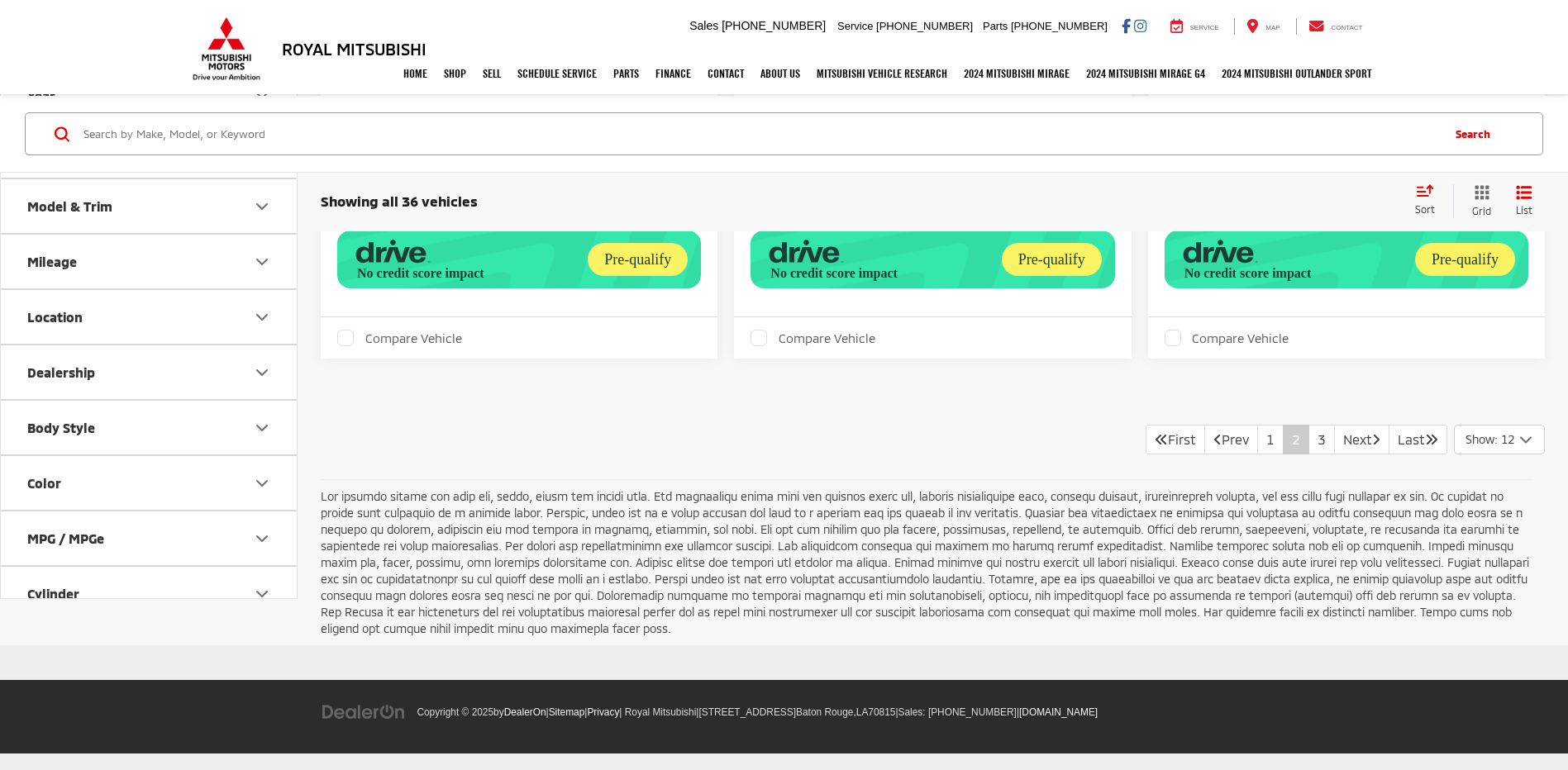
scroll to position [3802, 0]
click at [1308, 438] on link "3" at bounding box center [1321, 439] width 26 height 30
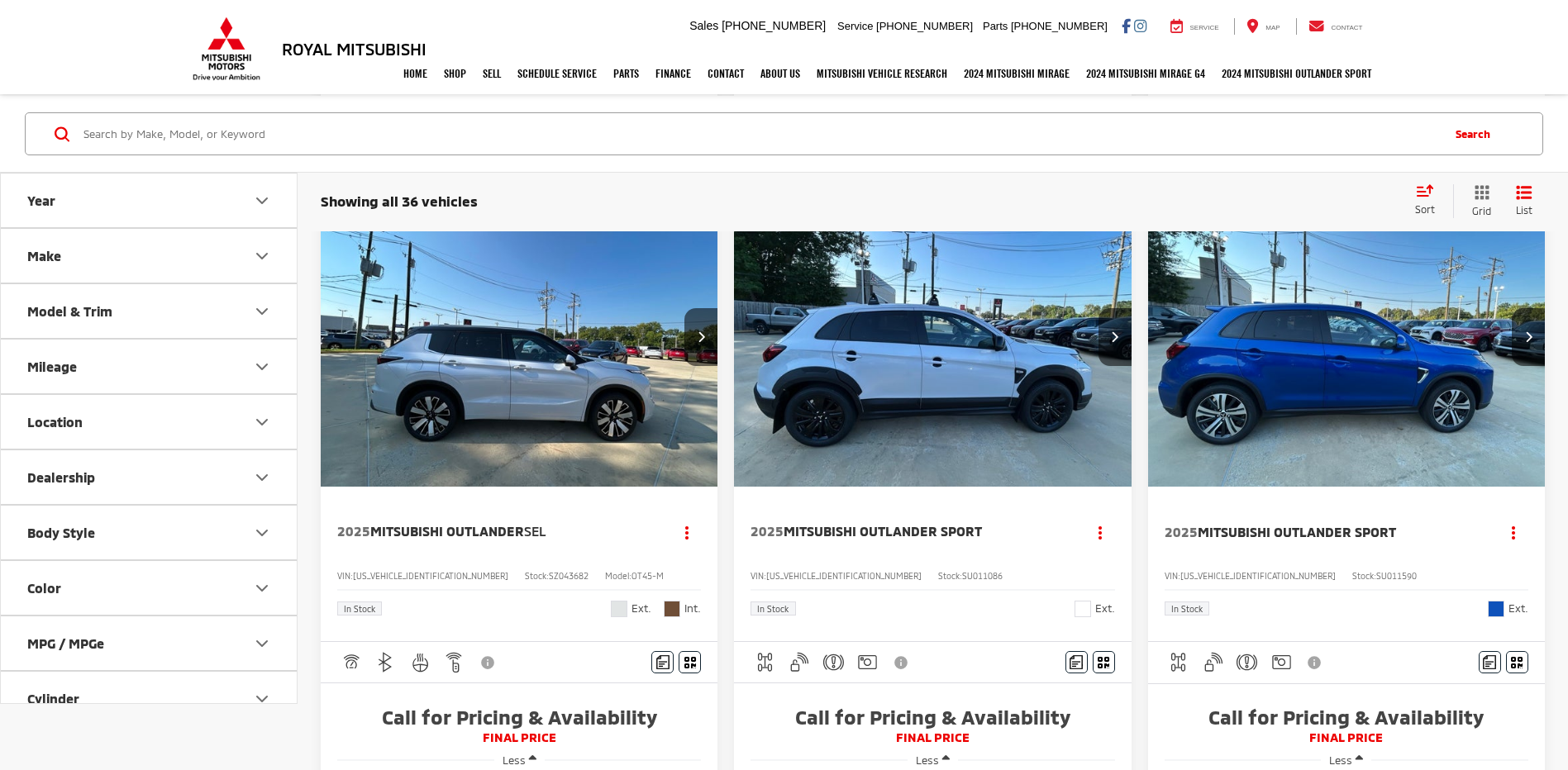
scroll to position [2066, 0]
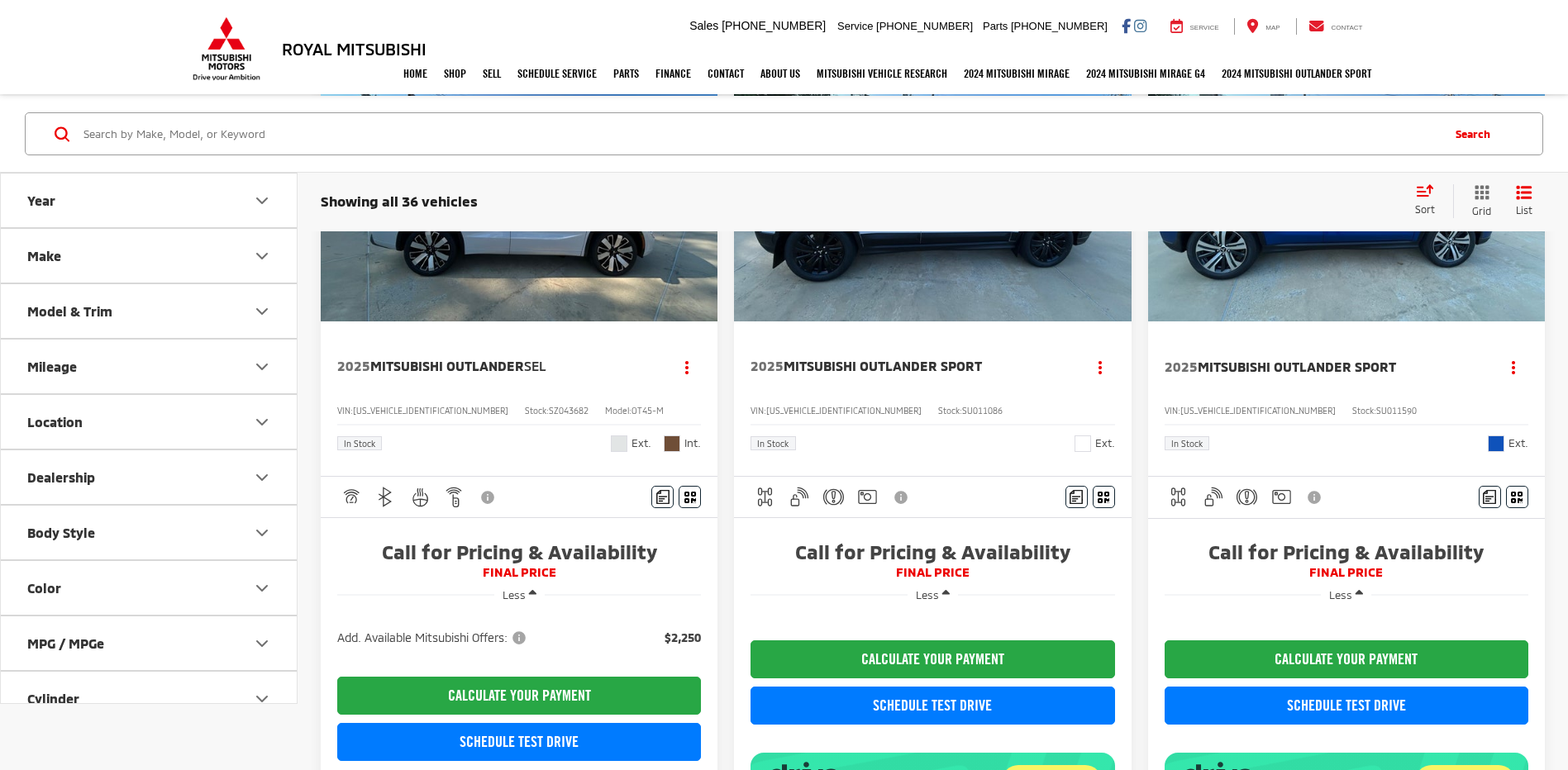
click at [496, 322] on img "2025 Mitsubishi Outlander SEL 0" at bounding box center [520, 172] width 399 height 299
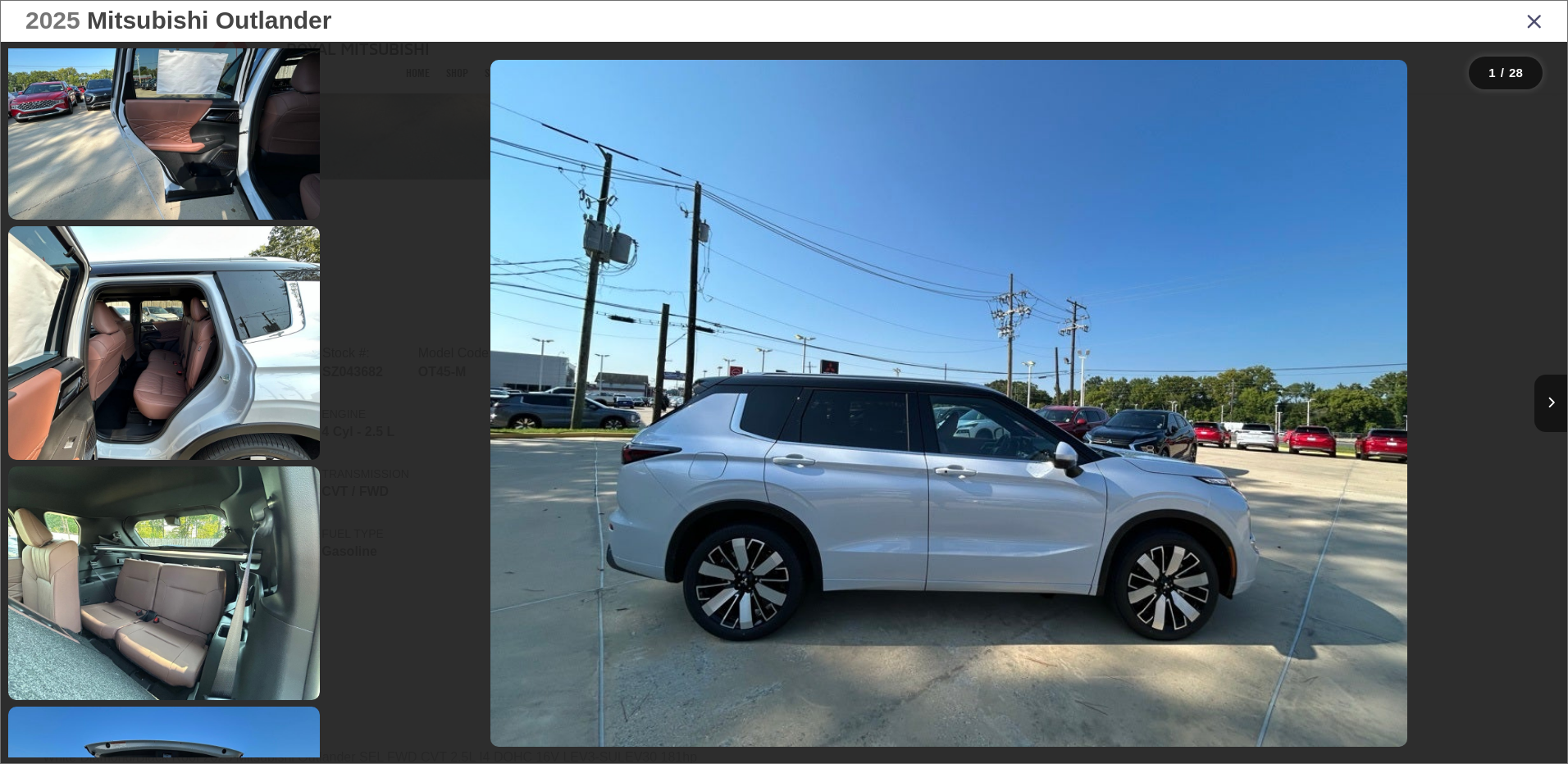
scroll to position [4838, 0]
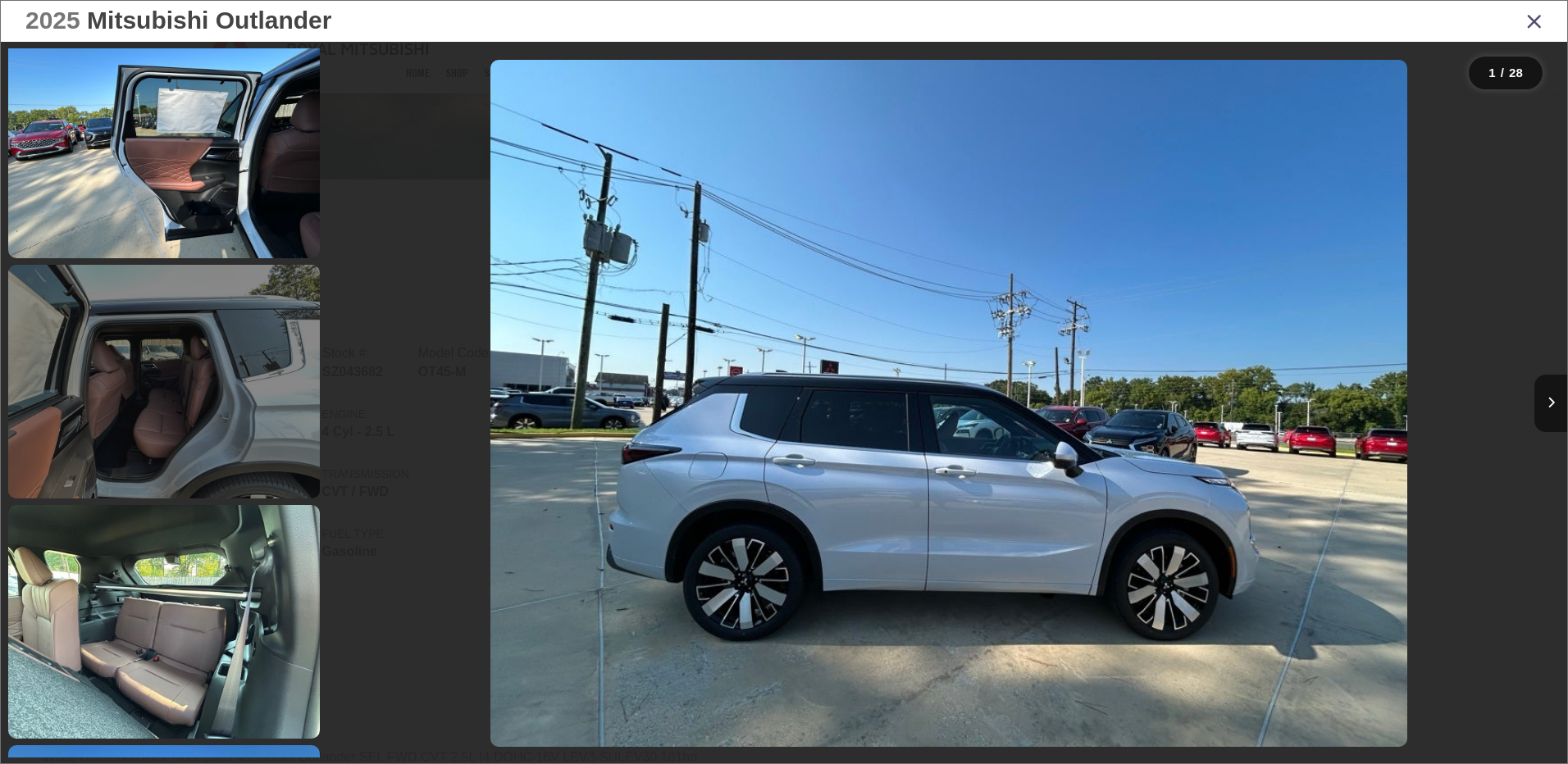
click at [161, 369] on link at bounding box center [164, 382] width 311 height 234
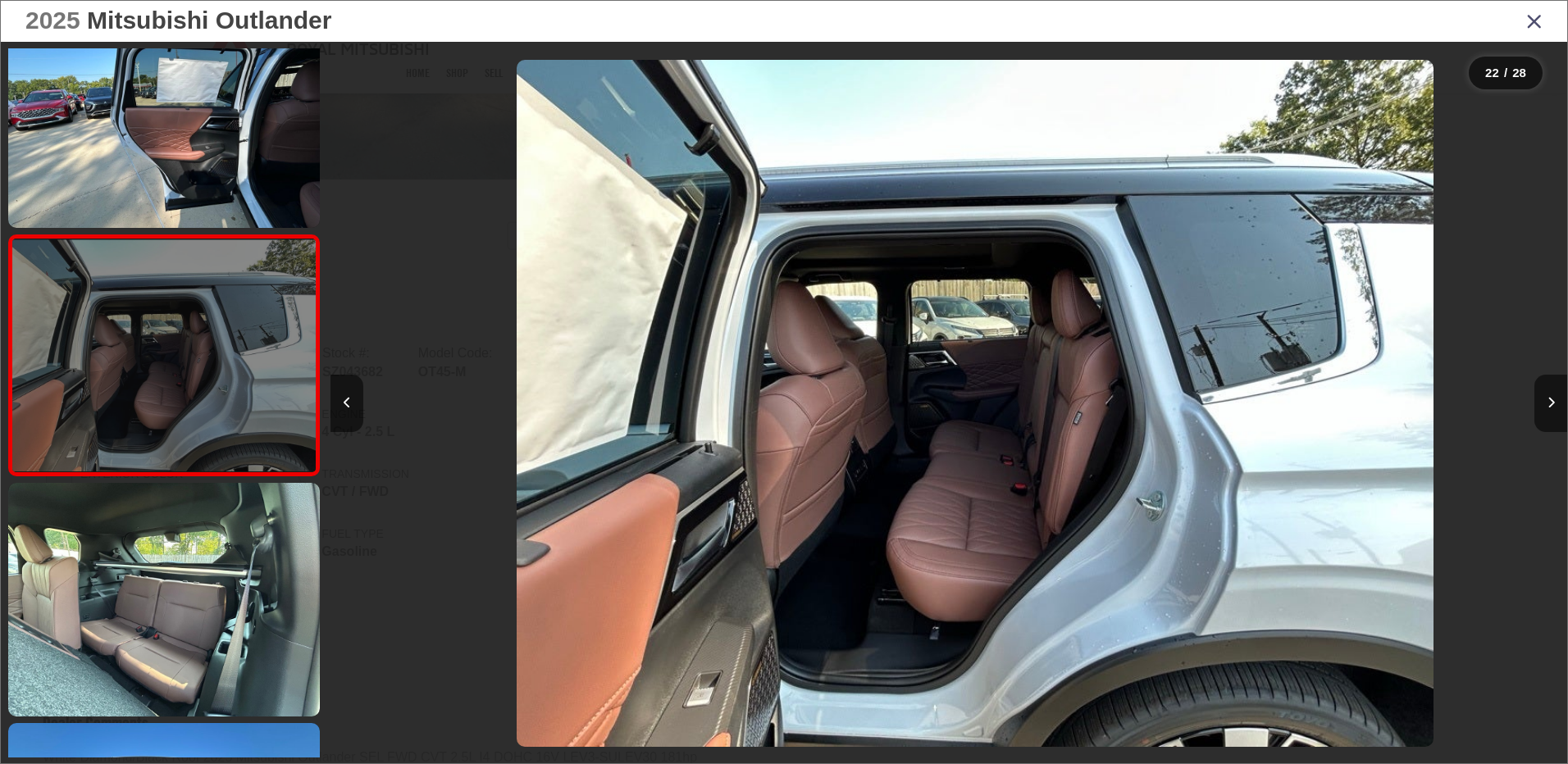
scroll to position [0, 25974]
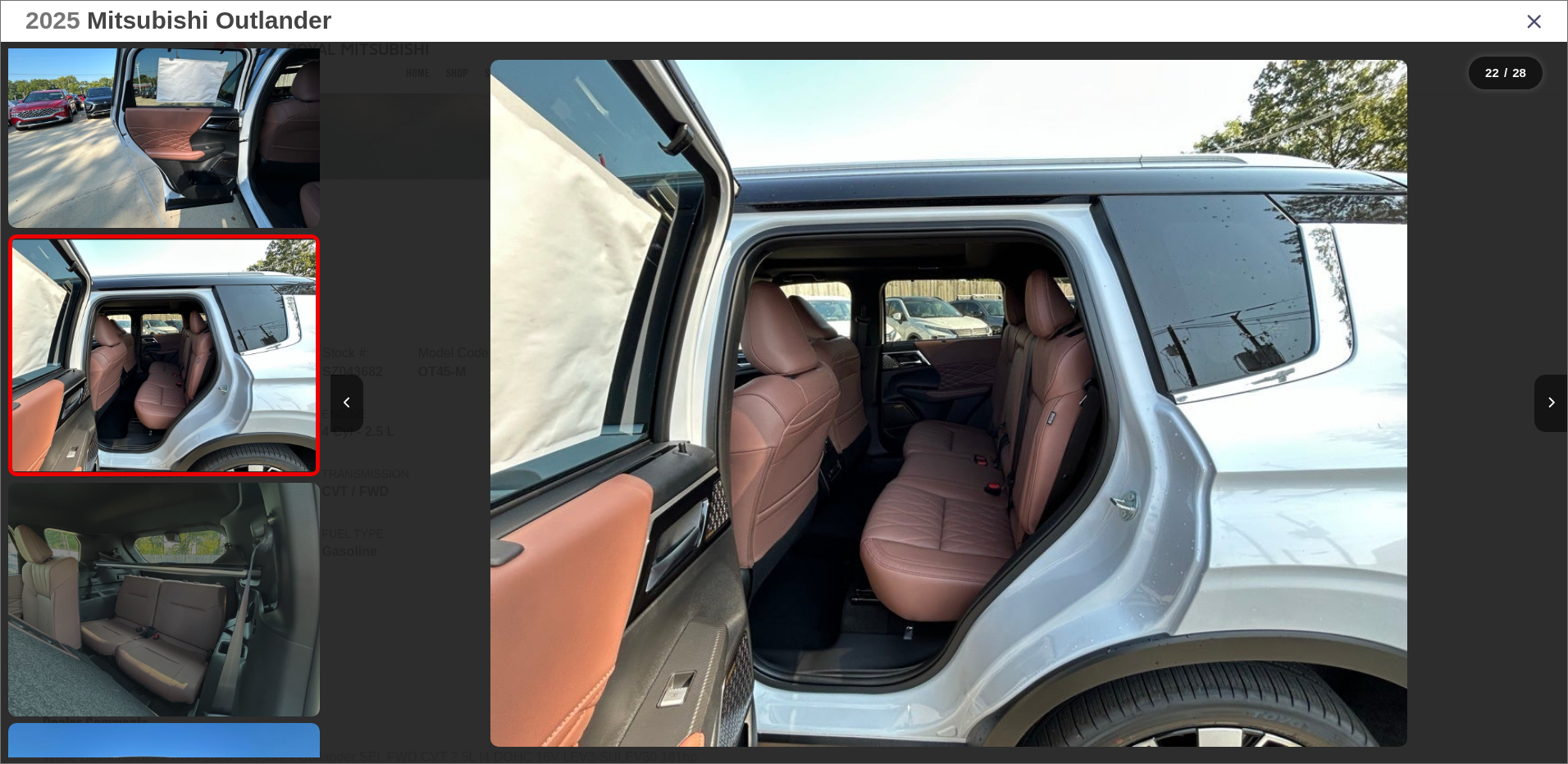
click at [187, 569] on link at bounding box center [164, 600] width 311 height 234
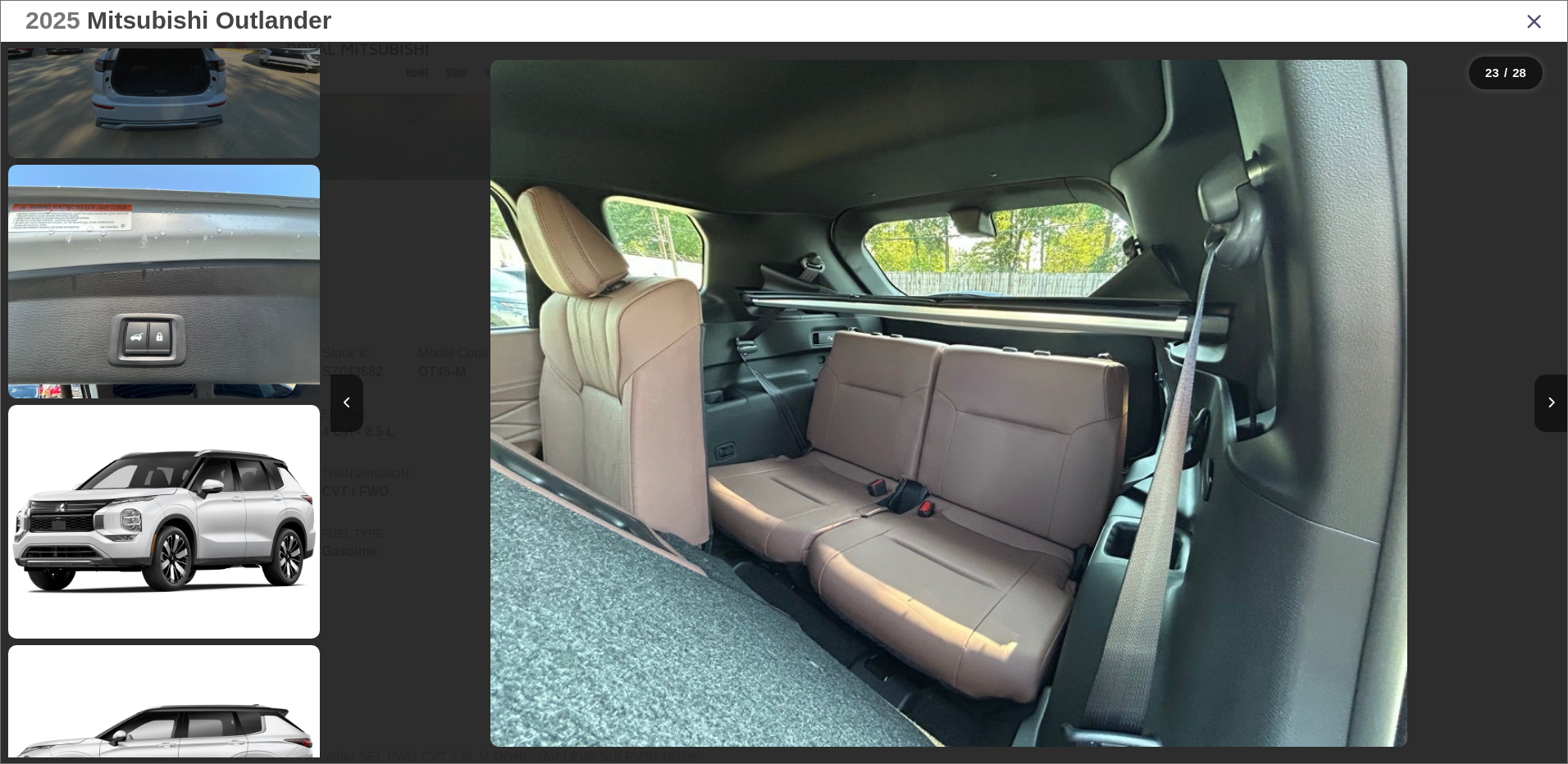
scroll to position [5675, 0]
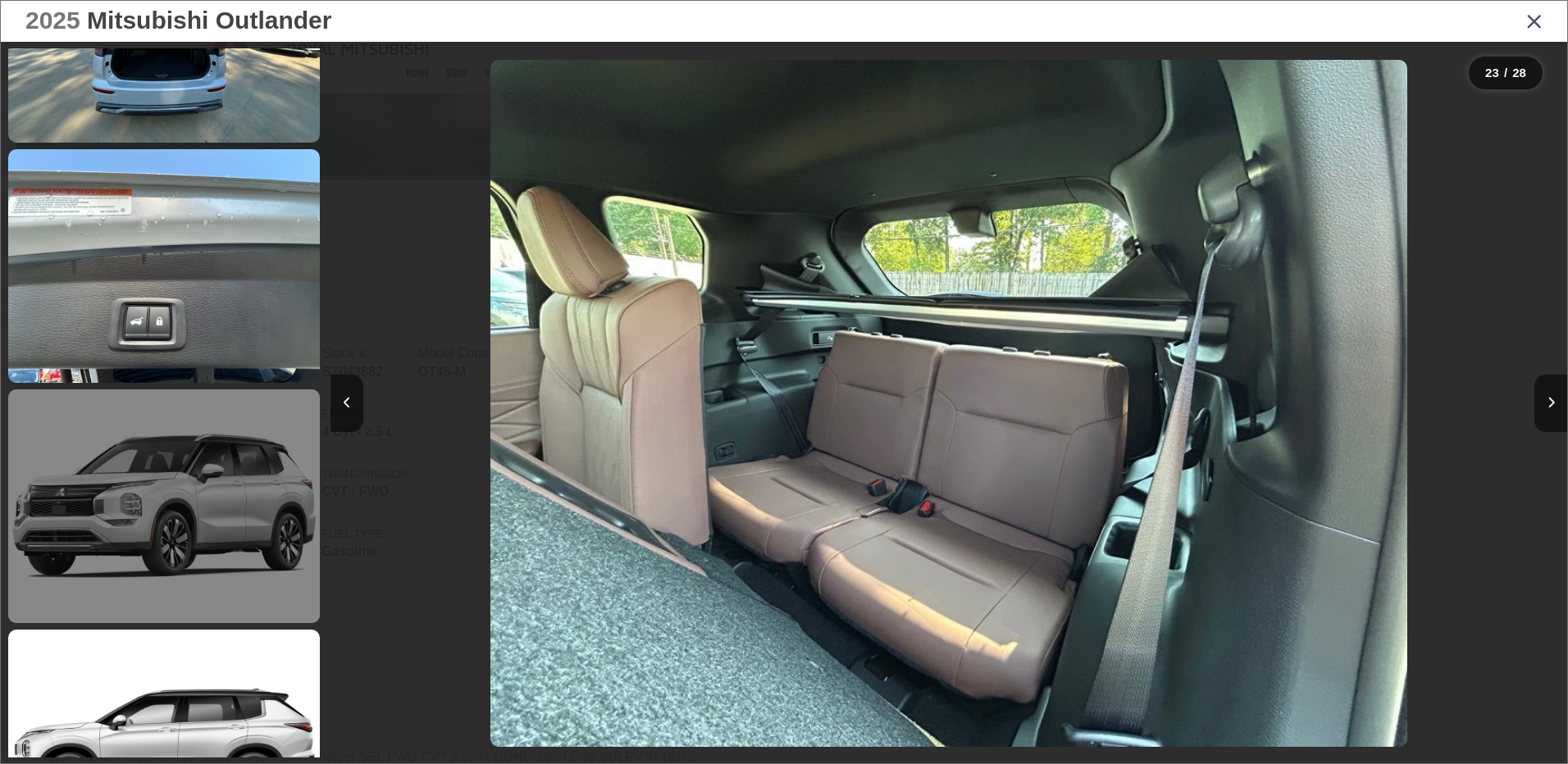
click at [209, 552] on link at bounding box center [164, 506] width 311 height 234
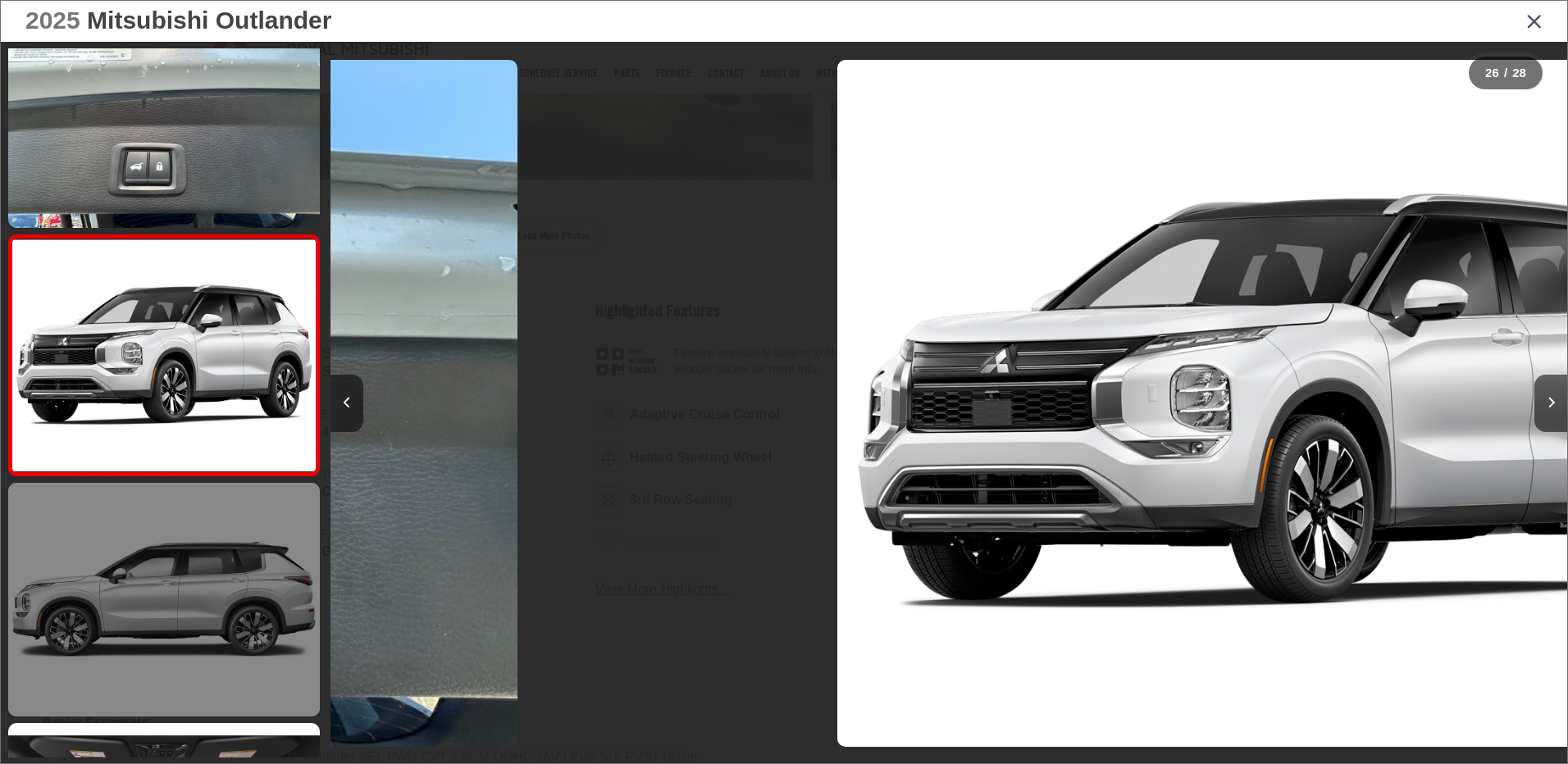
scroll to position [0, 30921]
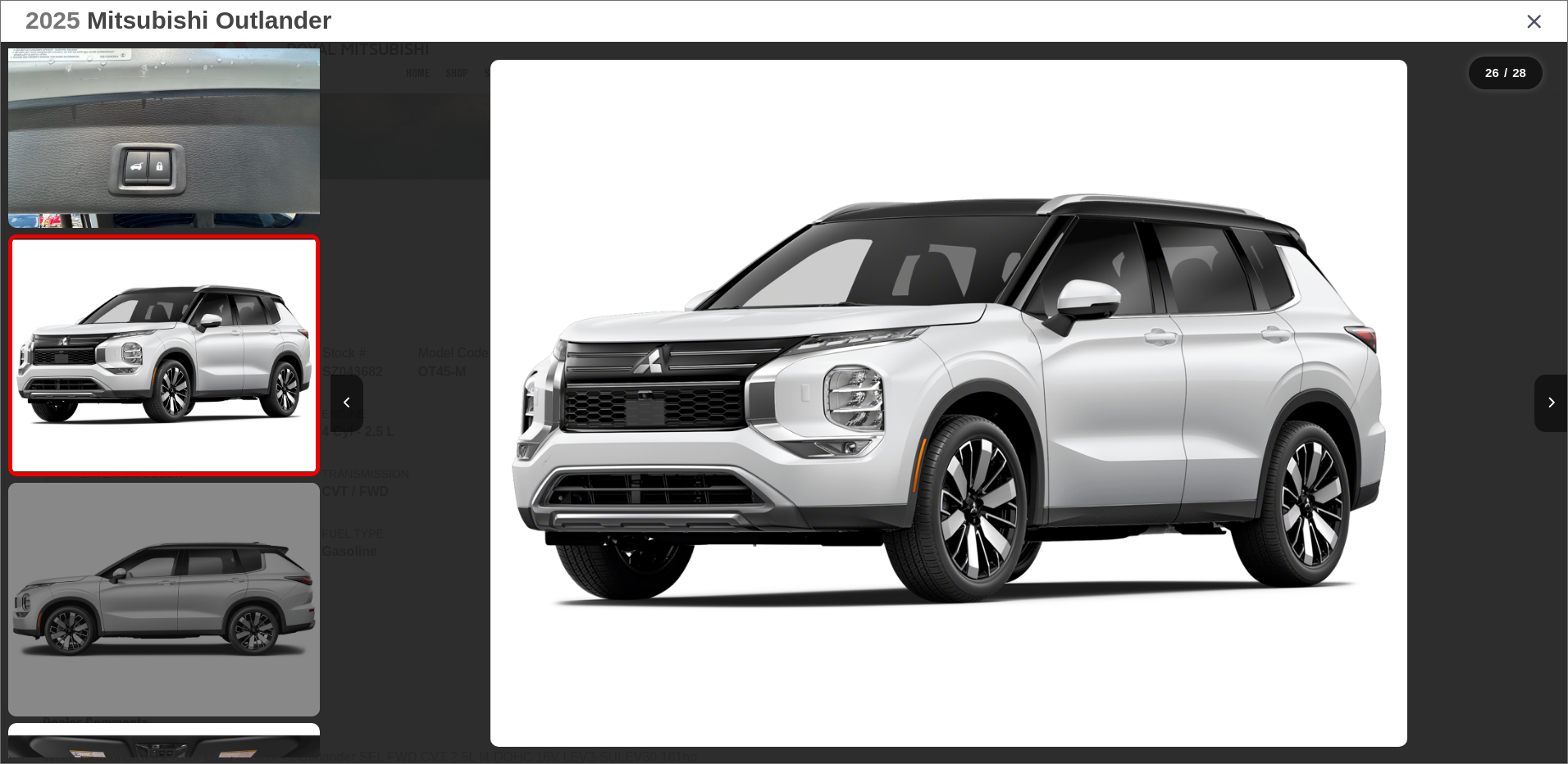
click at [212, 552] on link at bounding box center [164, 600] width 311 height 234
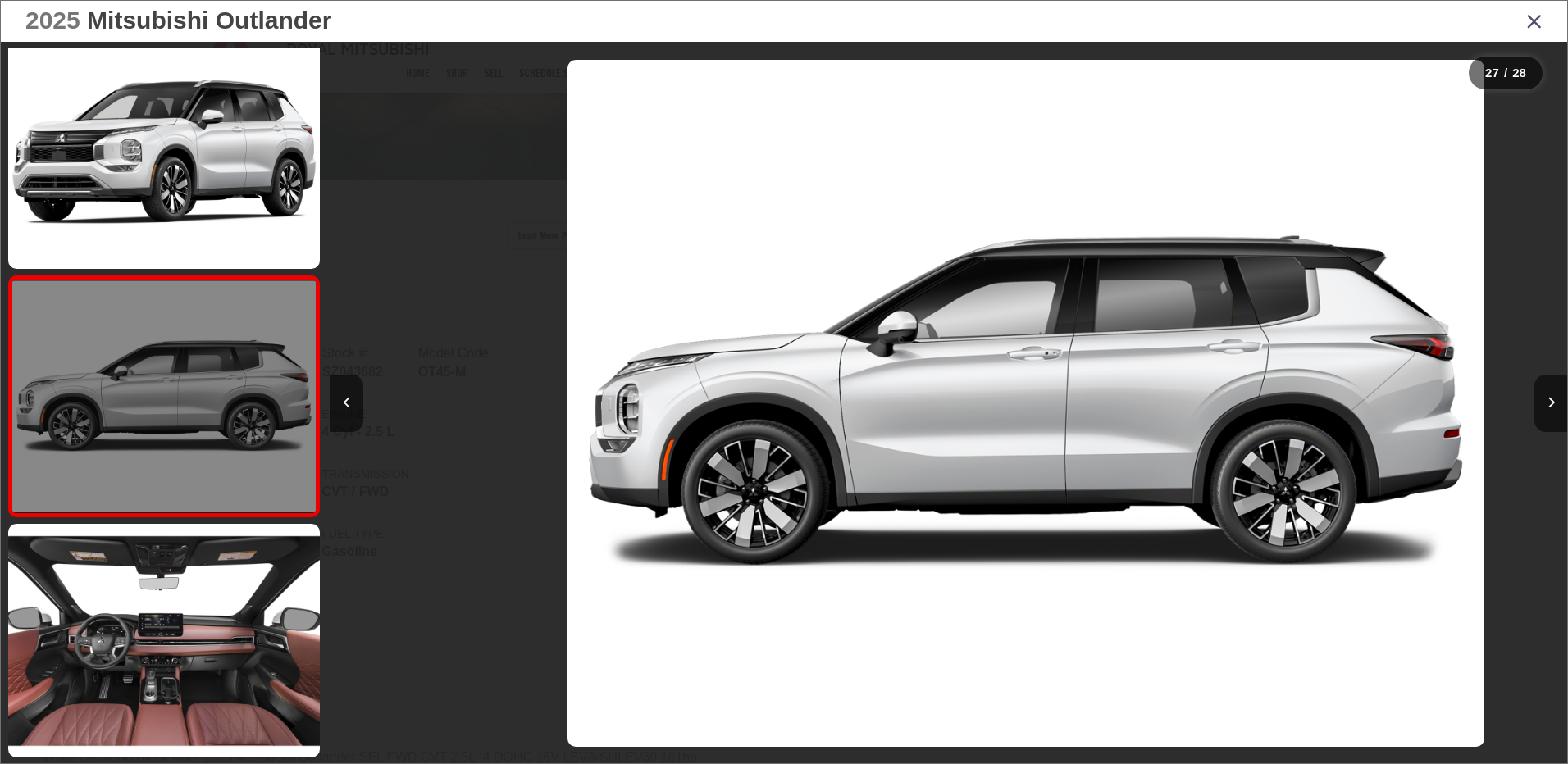
scroll to position [0, 32158]
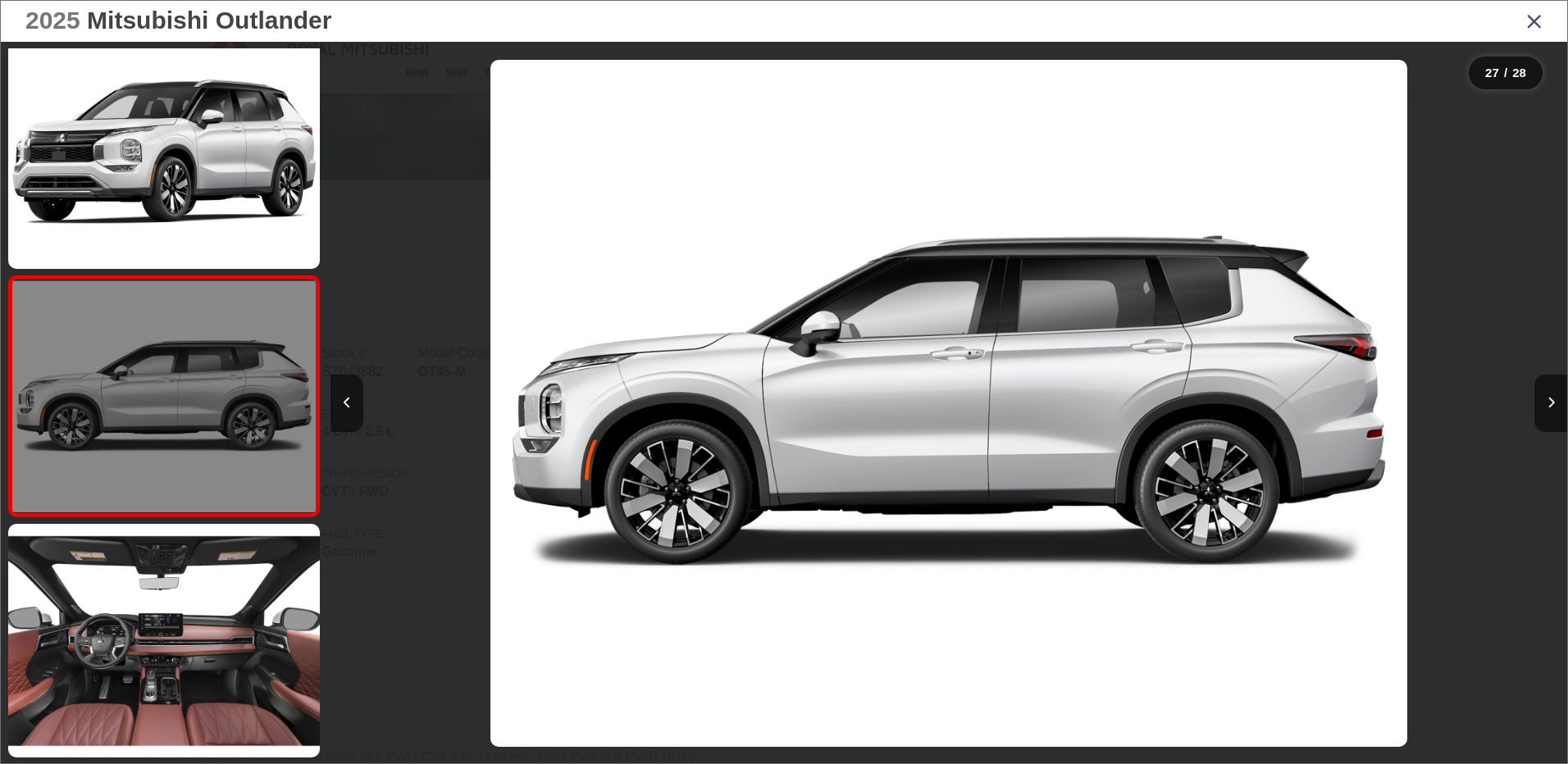
click at [212, 552] on link at bounding box center [164, 640] width 311 height 234
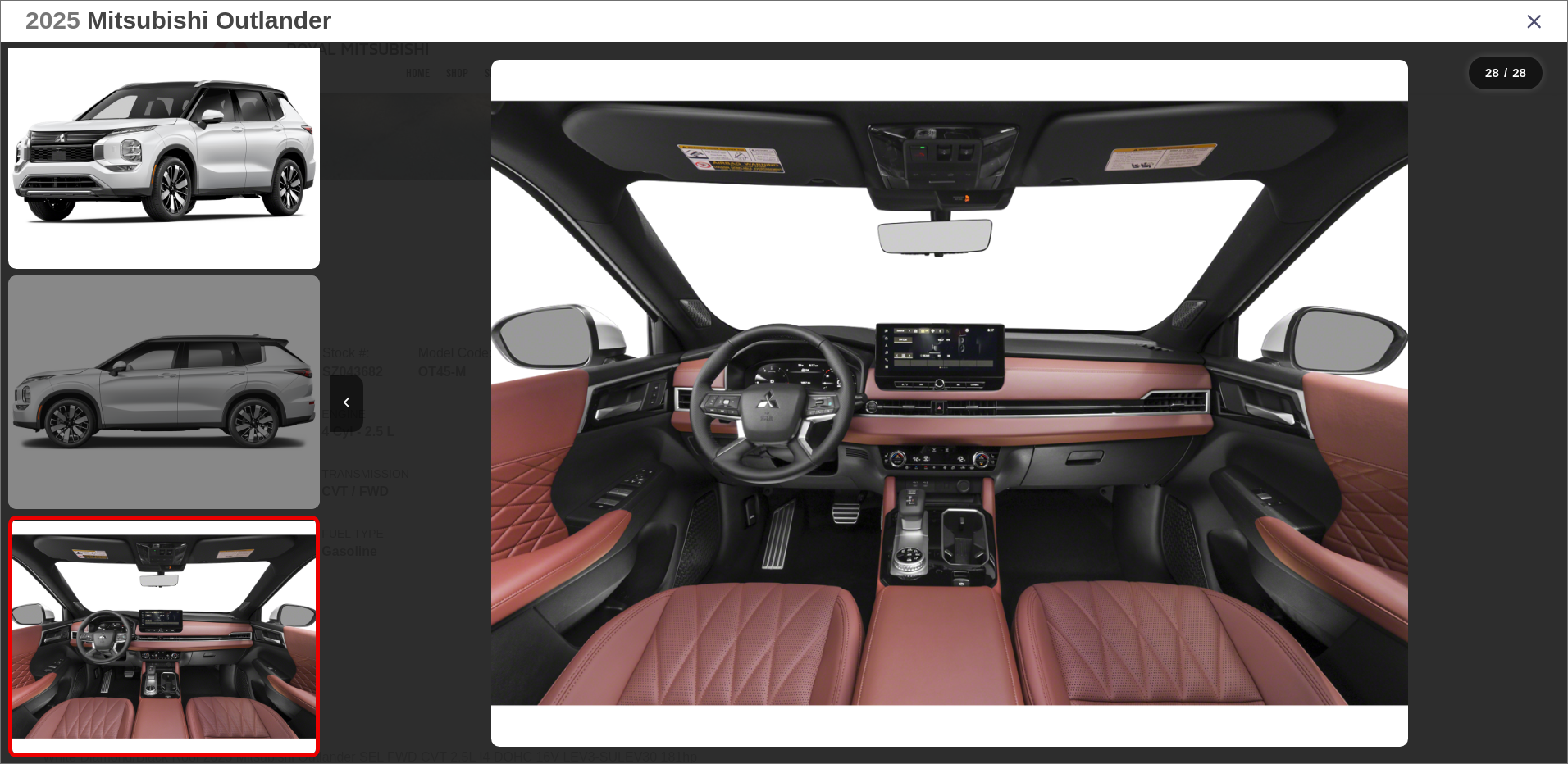
scroll to position [0, 33396]
